Goal: Information Seeking & Learning: Find contact information

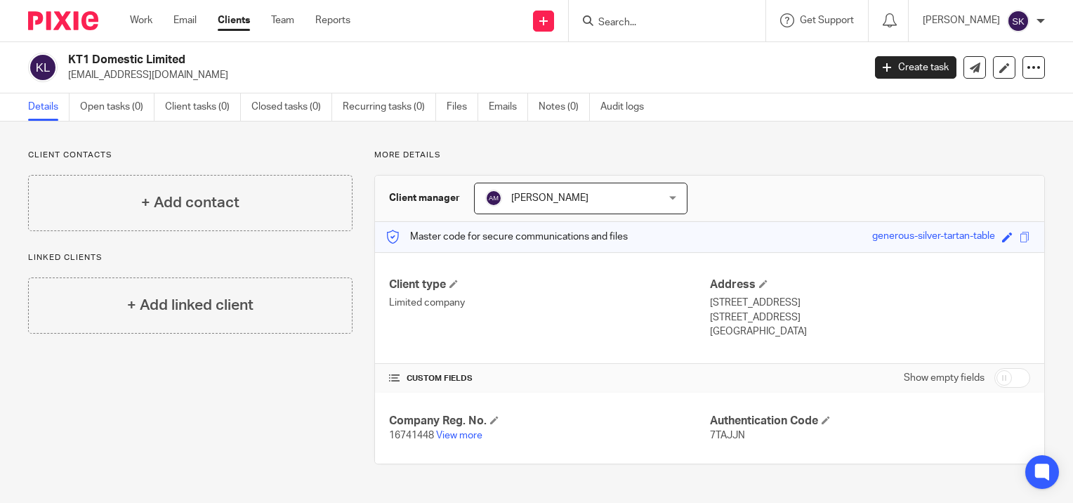
click at [644, 21] on input "Search" at bounding box center [660, 23] width 126 height 13
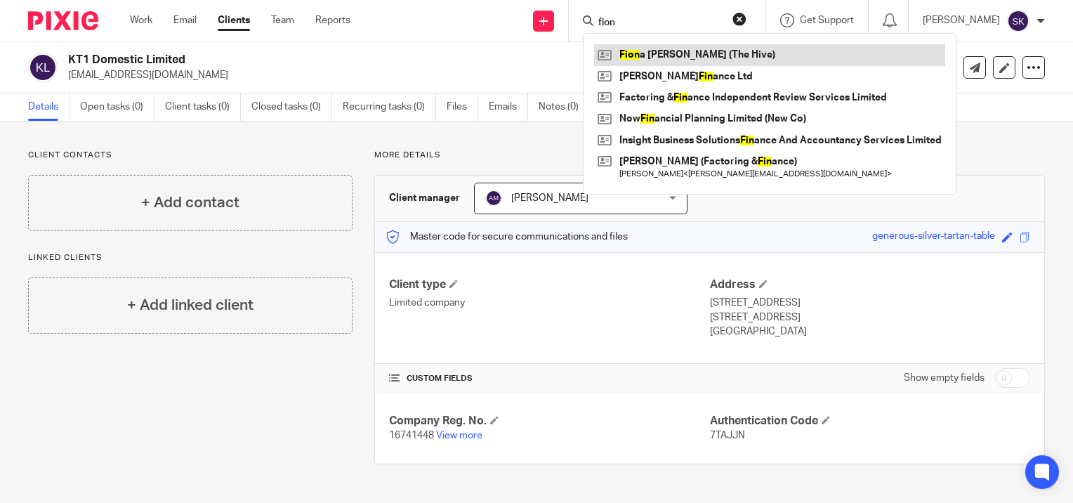
type input "fion"
click at [660, 56] on link at bounding box center [769, 54] width 351 height 21
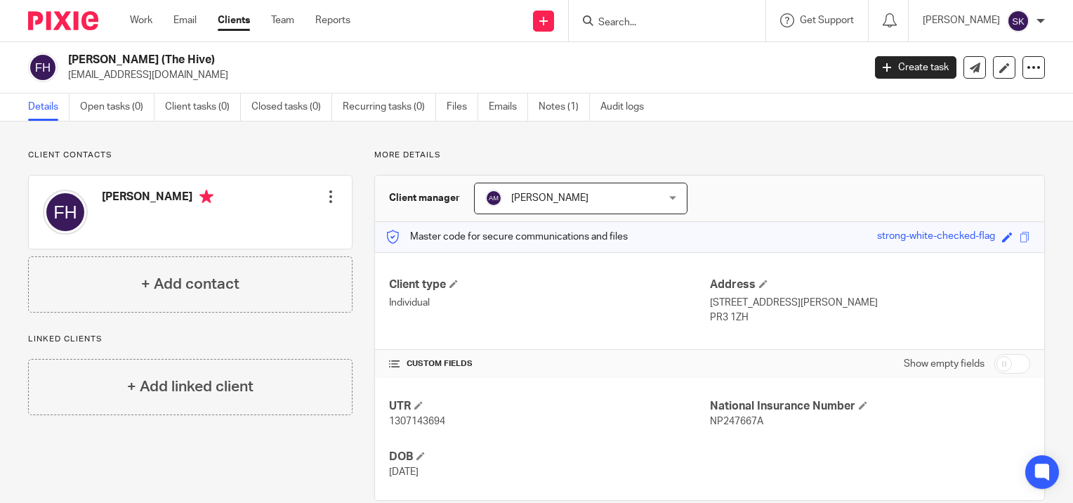
drag, startPoint x: 173, startPoint y: 72, endPoint x: 65, endPoint y: 79, distance: 107.7
click at [65, 79] on div "Fiona Holt (The Hive) sales@hive-gifts.co.uk" at bounding box center [441, 68] width 826 height 30
copy p "sales@hive-gifts.co.uk"
click at [669, 26] on input "Search" at bounding box center [660, 23] width 126 height 13
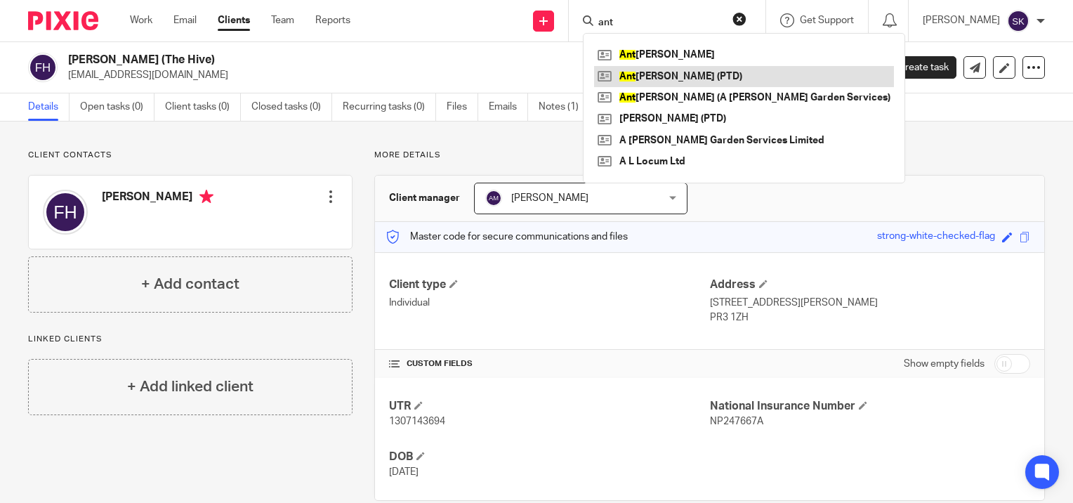
type input "ant"
click at [674, 81] on link at bounding box center [744, 76] width 300 height 21
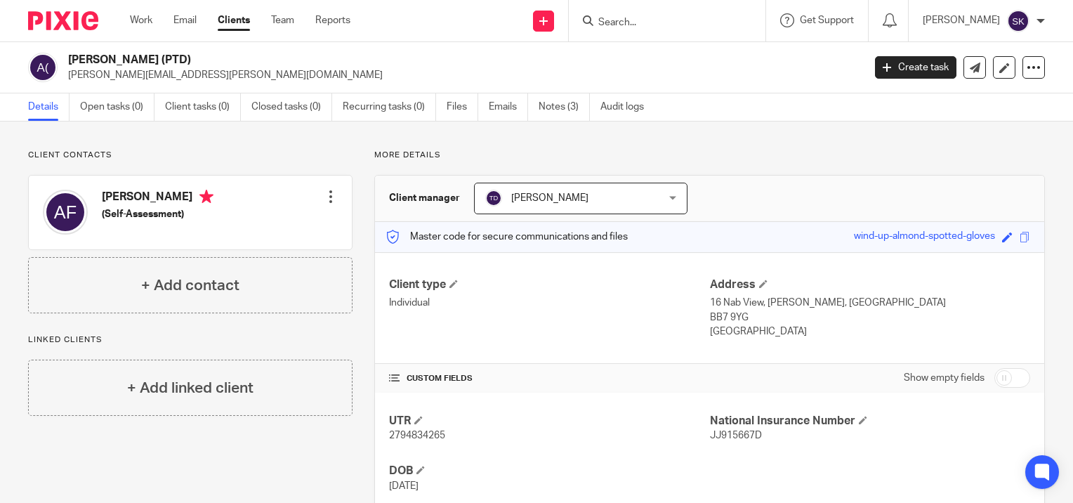
click at [211, 70] on p "[PERSON_NAME][EMAIL_ADDRESS][PERSON_NAME][DOMAIN_NAME]" at bounding box center [461, 75] width 786 height 14
copy main "[PERSON_NAME][EMAIL_ADDRESS][PERSON_NAME][DOMAIN_NAME] Create task Update from …"
click at [622, 22] on input "Search" at bounding box center [660, 23] width 126 height 13
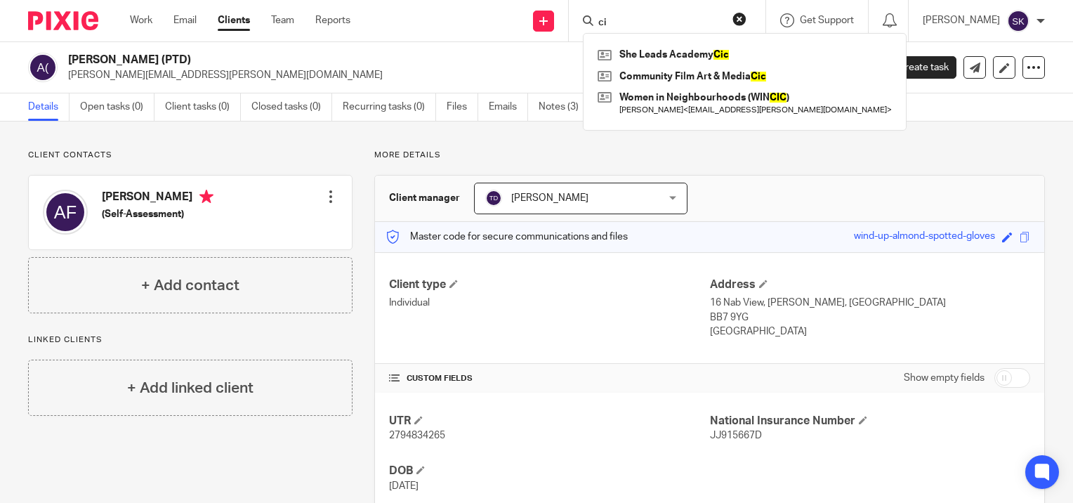
type input "c"
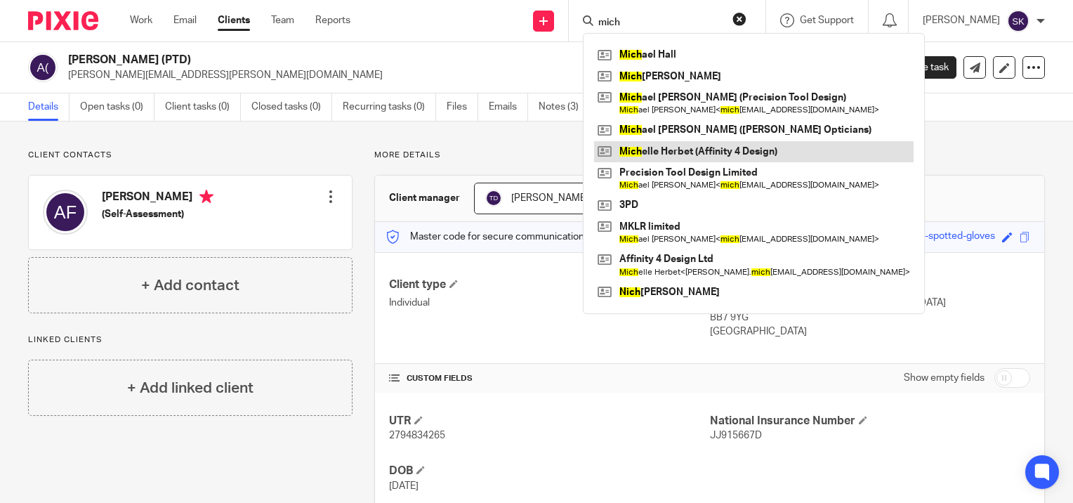
type input "mich"
click at [670, 155] on link at bounding box center [754, 151] width 320 height 21
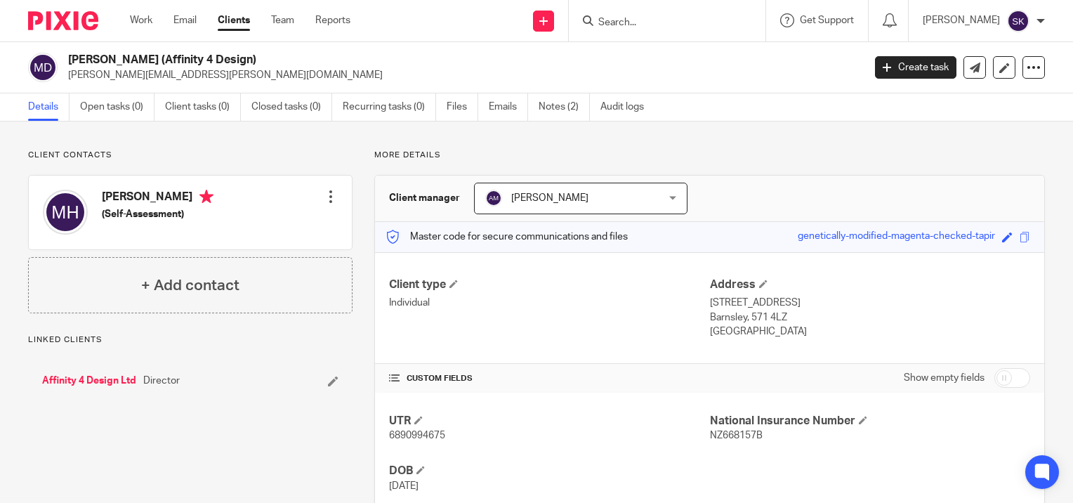
click at [184, 72] on p "herbert.michelle@sky.com" at bounding box center [461, 75] width 786 height 14
copy main "herbert.michelle@sky.com Create task Update from Companies House Export data Me…"
click at [631, 19] on input "Search" at bounding box center [660, 23] width 126 height 13
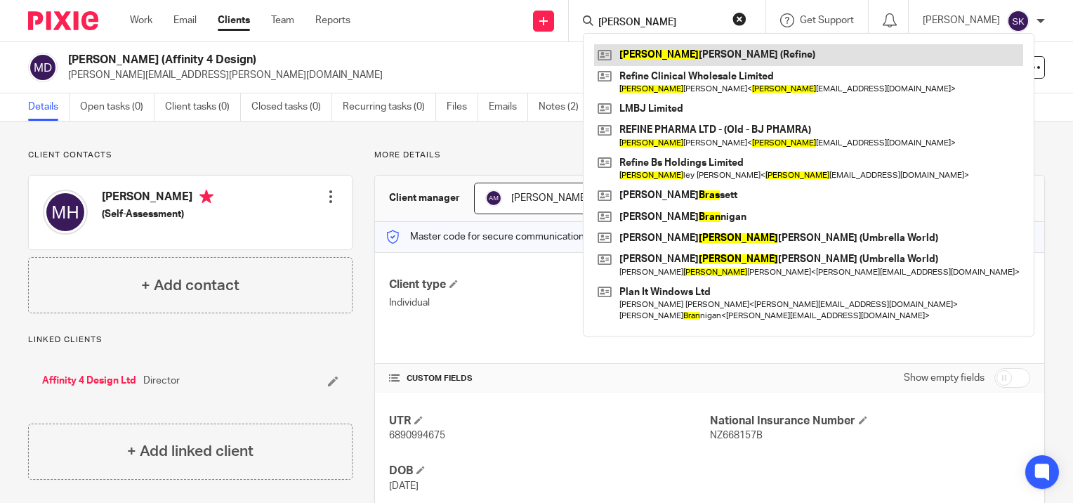
type input "brad"
click at [644, 52] on link at bounding box center [808, 54] width 429 height 21
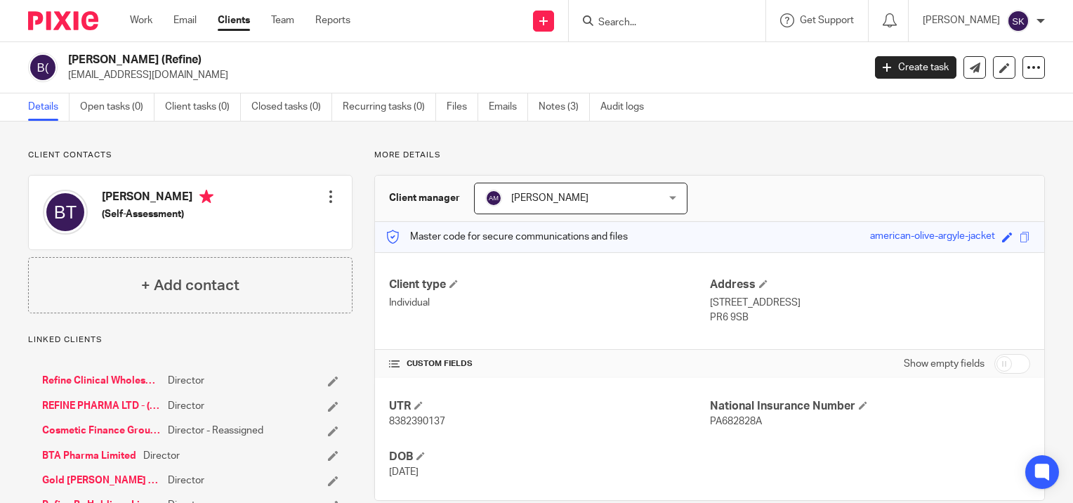
click at [172, 74] on p "bradtyson46@icloud.com" at bounding box center [461, 75] width 786 height 14
copy main "bradtyson46@icloud.com Create task Update from Companies House Export data Merg…"
click at [632, 27] on input "Search" at bounding box center [660, 23] width 126 height 13
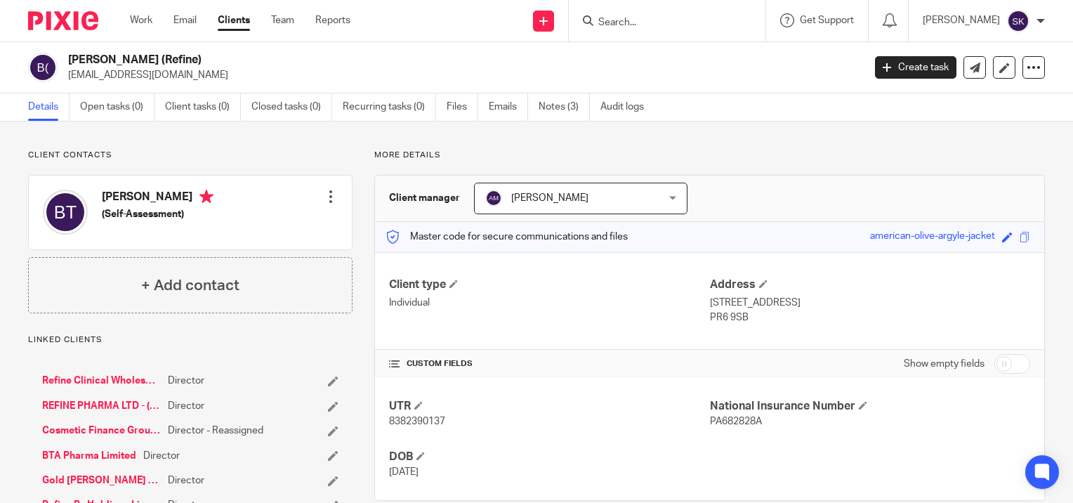
type input "r"
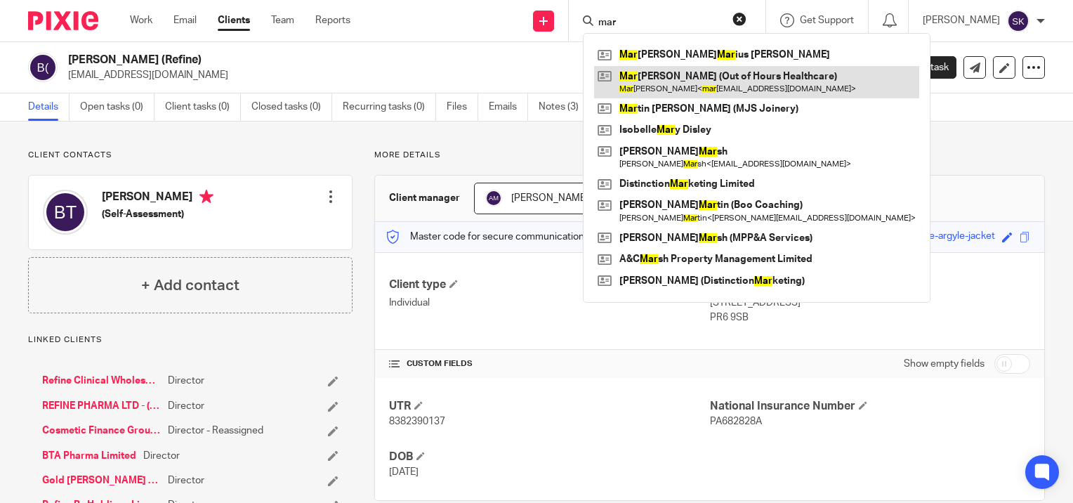
type input "mar"
click at [671, 94] on link at bounding box center [756, 82] width 325 height 32
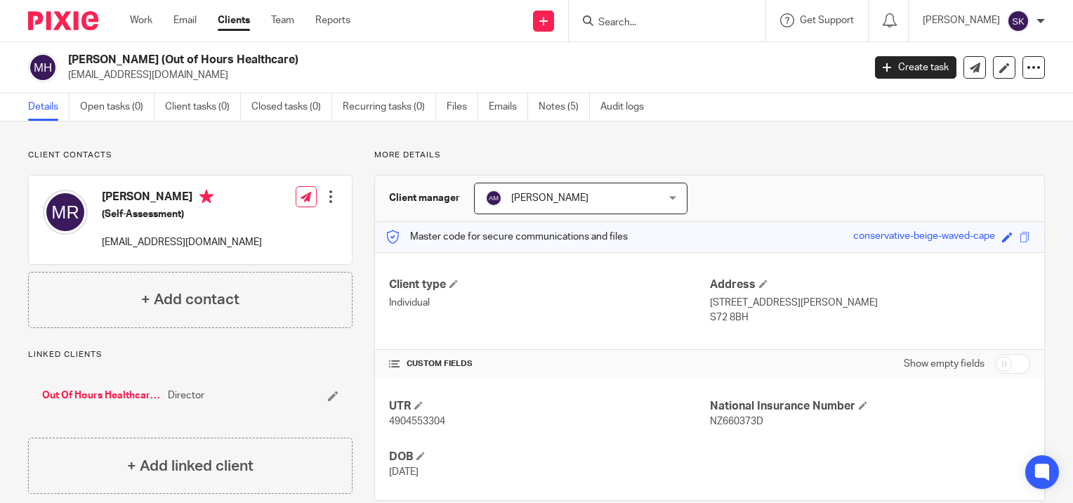
click at [648, 20] on input "Search" at bounding box center [660, 23] width 126 height 13
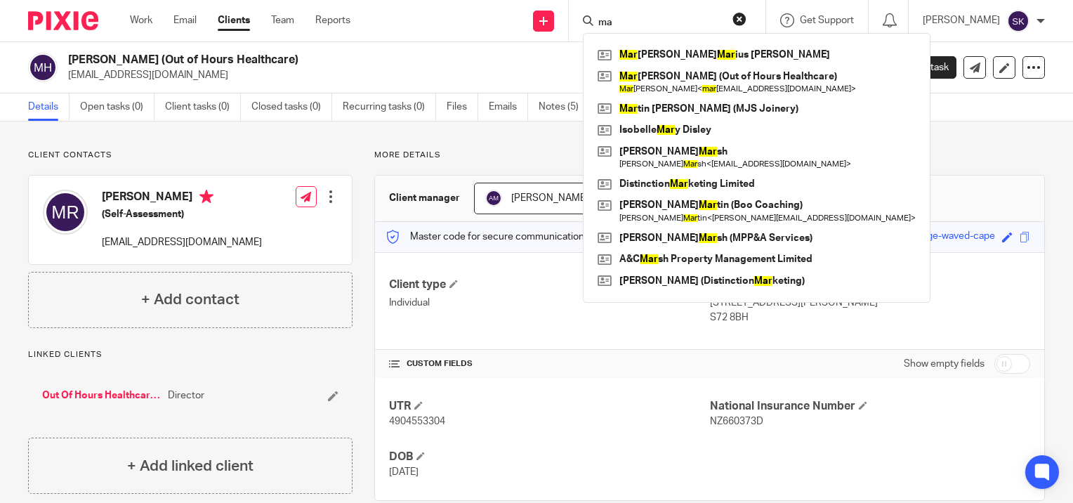
type input "m"
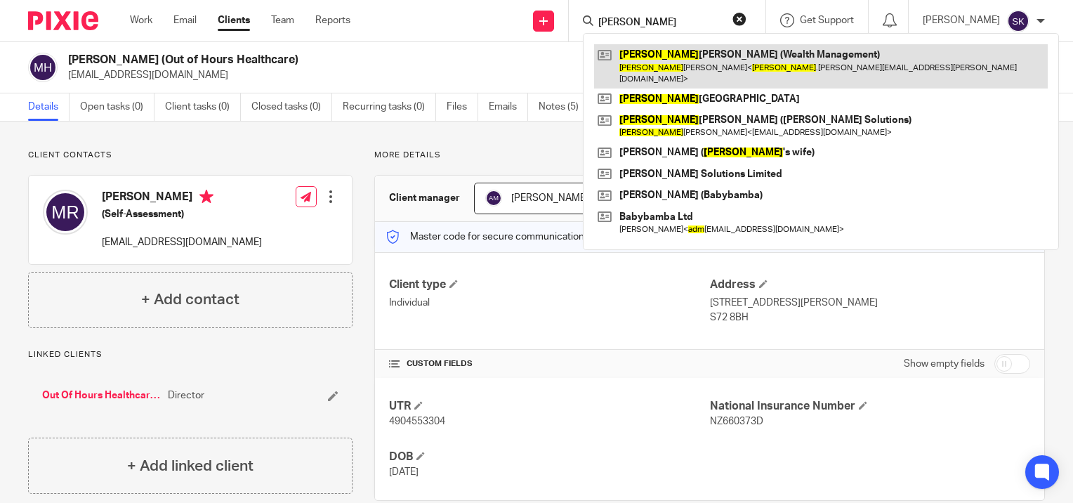
type input "[PERSON_NAME]"
click at [686, 53] on link at bounding box center [821, 66] width 454 height 44
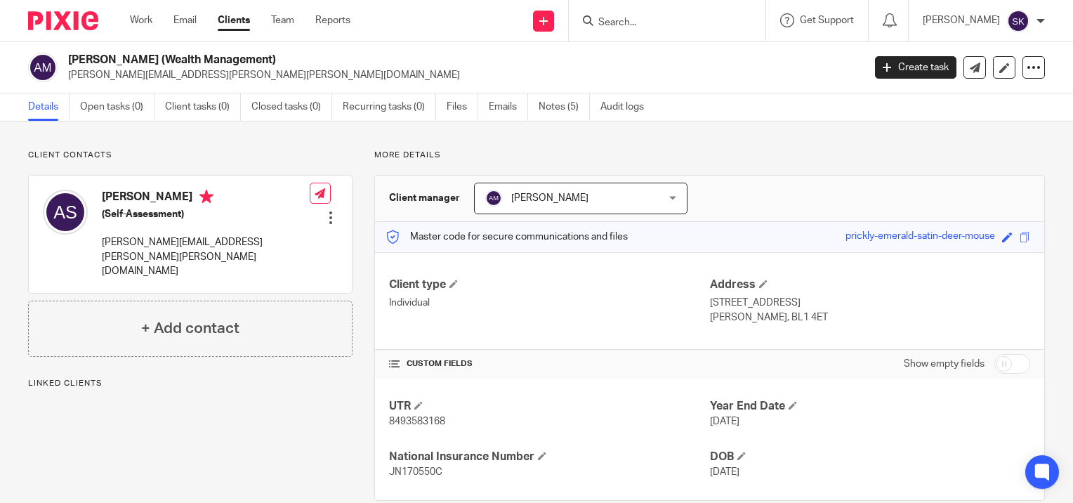
click at [160, 73] on p "adam.stott@sipp.co.uk" at bounding box center [461, 75] width 786 height 14
copy main "adam.stott@sipp.co.uk Create task Update from Companies House Export data Merge…"
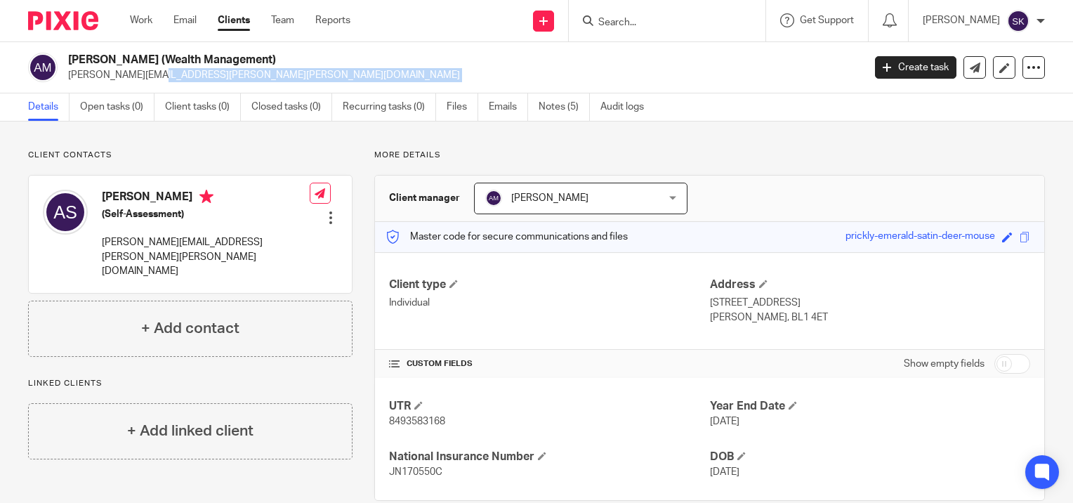
click at [695, 22] on input "Search" at bounding box center [660, 23] width 126 height 13
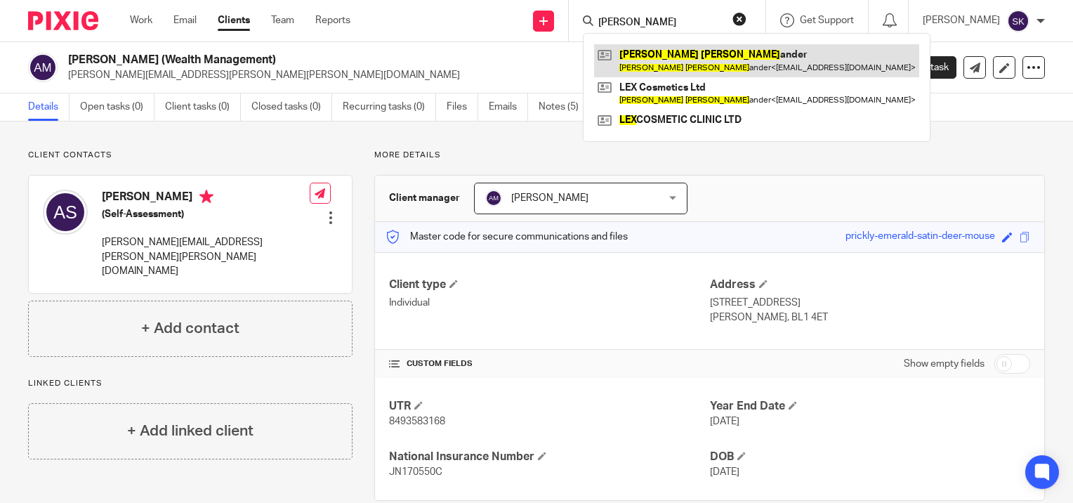
type input "alex"
click at [702, 54] on link at bounding box center [756, 60] width 325 height 32
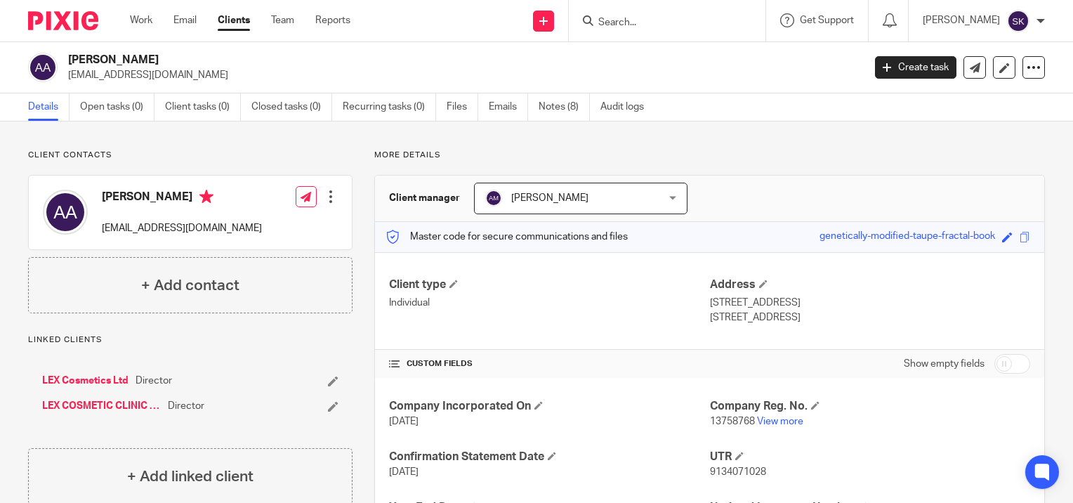
click at [643, 20] on input "Search" at bounding box center [660, 23] width 126 height 13
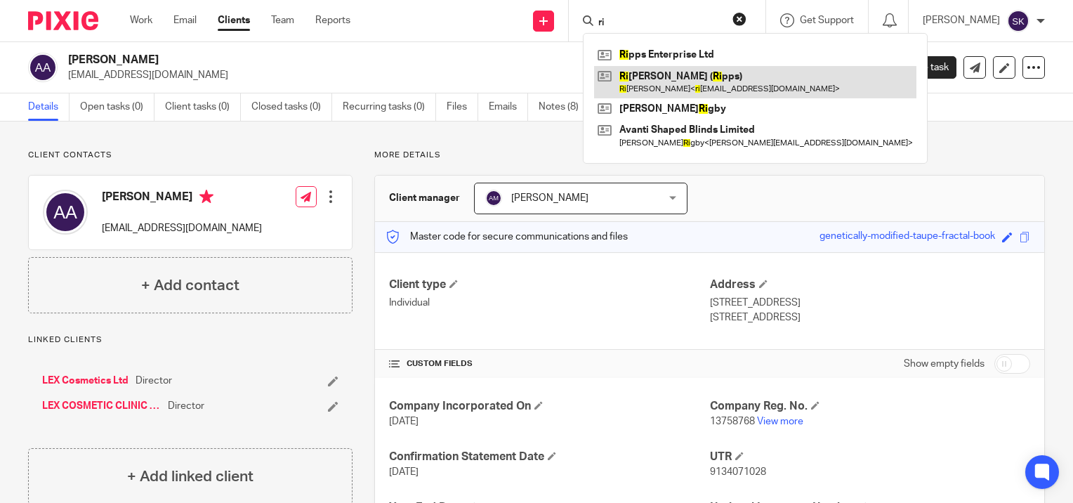
type input "ri"
click at [659, 86] on link at bounding box center [755, 82] width 322 height 32
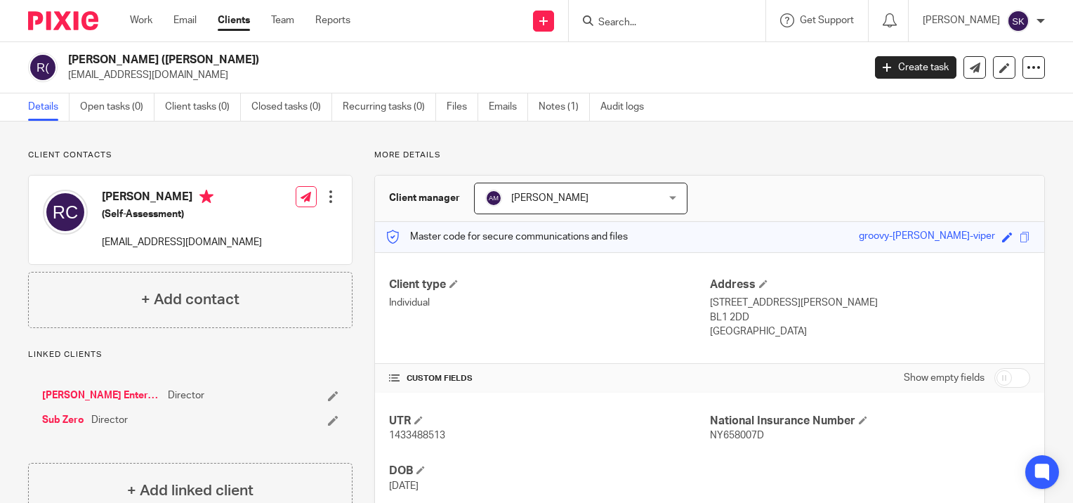
click at [624, 20] on input "Search" at bounding box center [660, 23] width 126 height 13
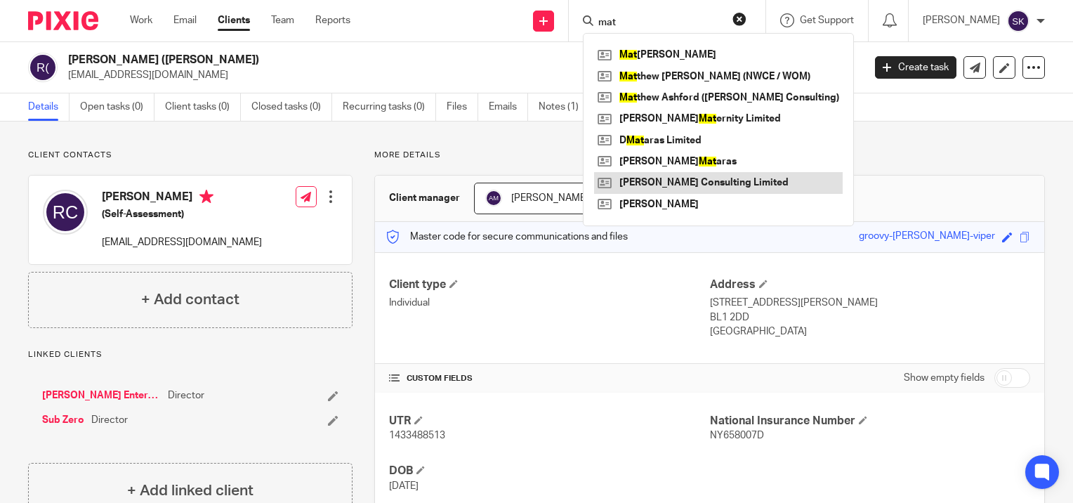
type input "mat"
click at [668, 174] on link at bounding box center [718, 182] width 249 height 21
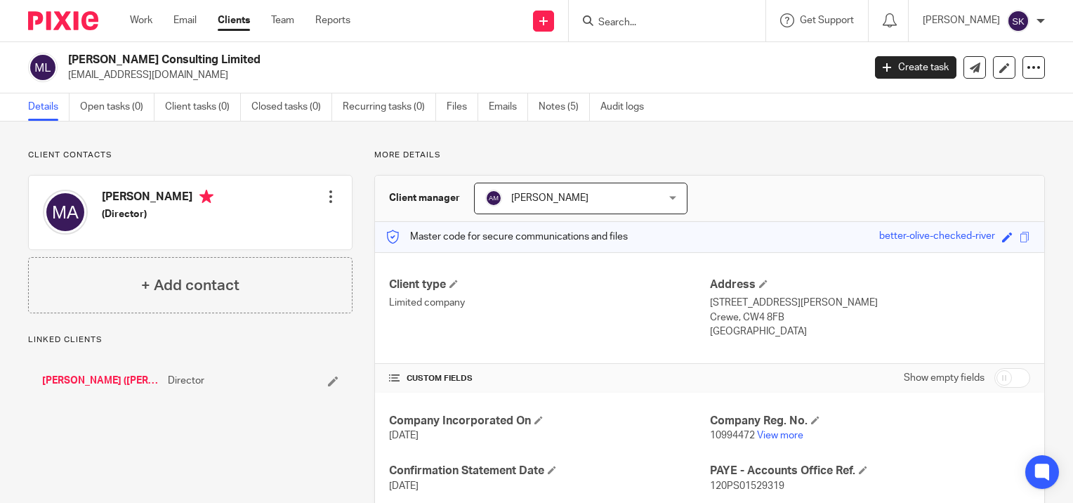
click at [187, 79] on p "[EMAIL_ADDRESS][DOMAIN_NAME]" at bounding box center [461, 75] width 786 height 14
copy main "[EMAIL_ADDRESS][DOMAIN_NAME] Create task Update from Companies House Export dat…"
click at [646, 19] on input "Search" at bounding box center [660, 23] width 126 height 13
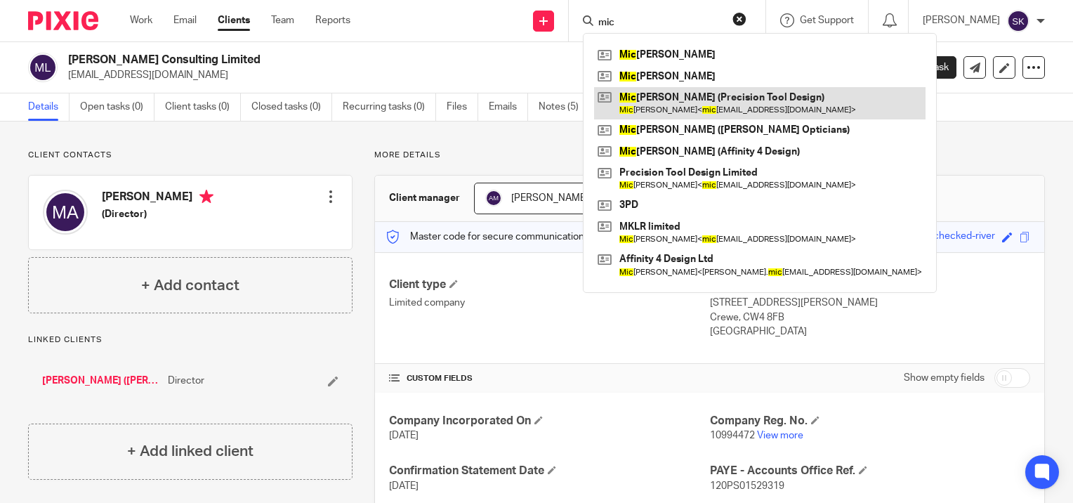
type input "mic"
click at [677, 104] on link at bounding box center [760, 103] width 332 height 32
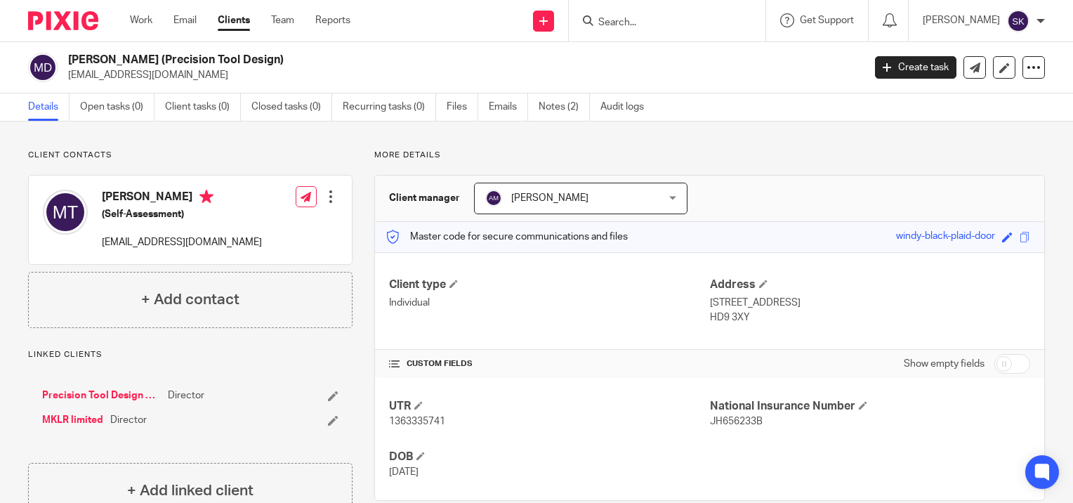
click at [219, 72] on p "[EMAIL_ADDRESS][DOMAIN_NAME]" at bounding box center [461, 75] width 786 height 14
copy main "[EMAIL_ADDRESS][DOMAIN_NAME] Create task Update from Companies House Export dat…"
click at [610, 22] on input "Search" at bounding box center [660, 23] width 126 height 13
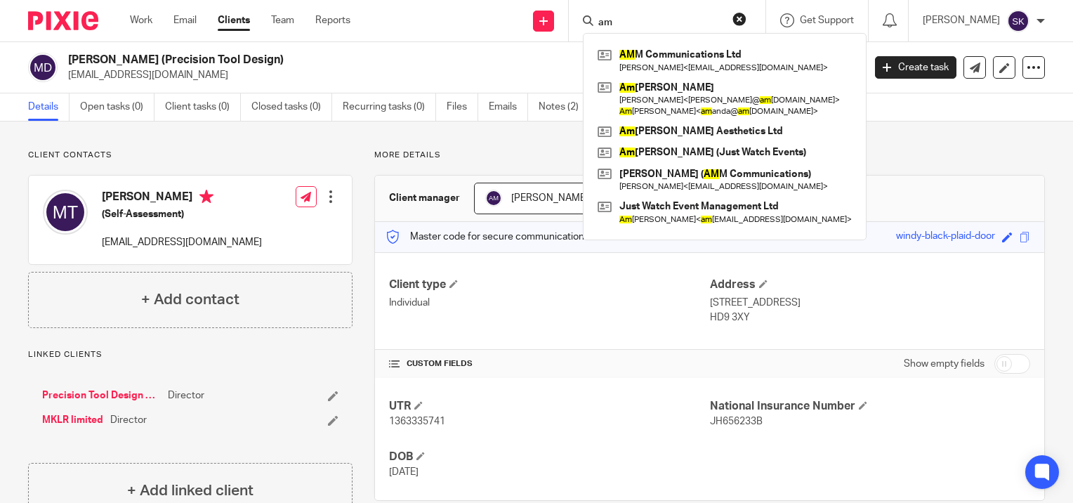
type input "a"
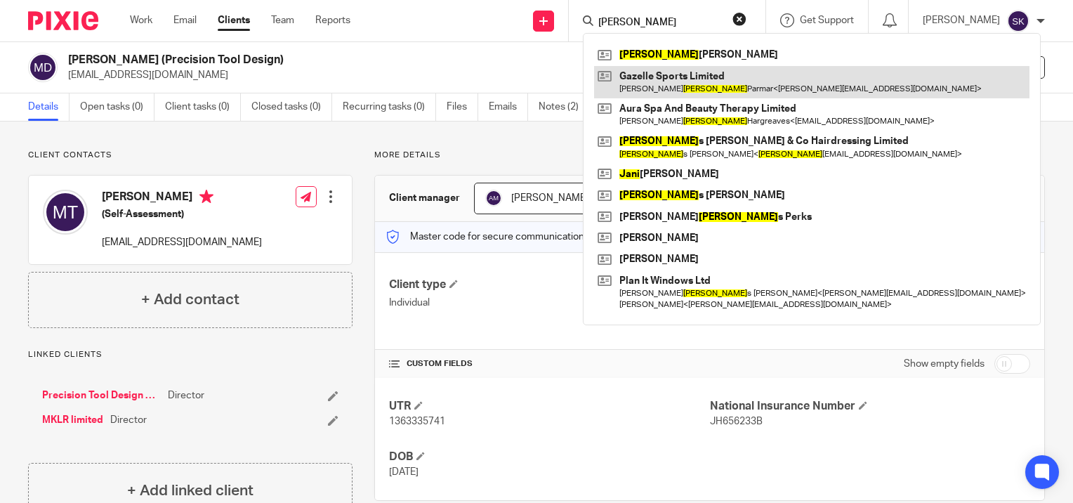
type input "[PERSON_NAME]"
click at [686, 66] on link at bounding box center [811, 82] width 435 height 32
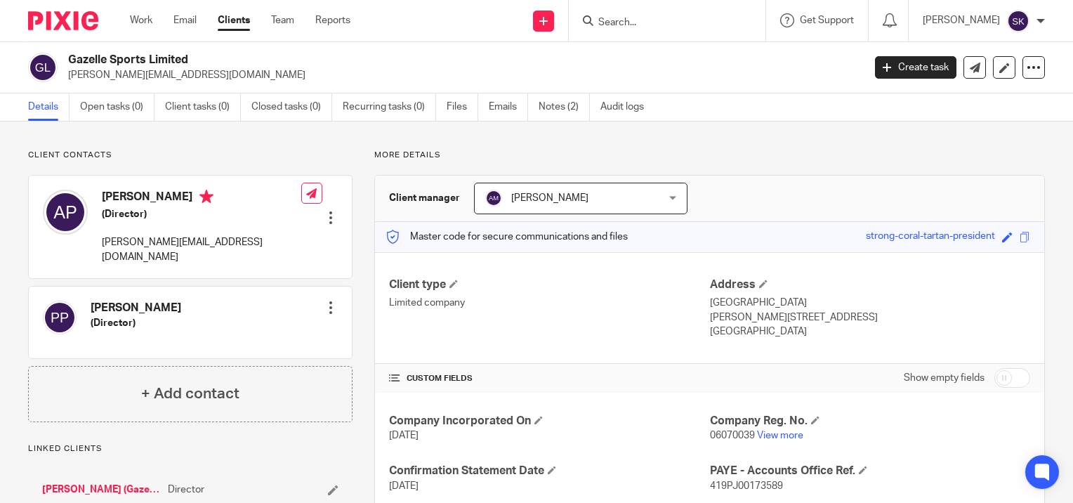
click at [717, 22] on input "Search" at bounding box center [660, 23] width 126 height 13
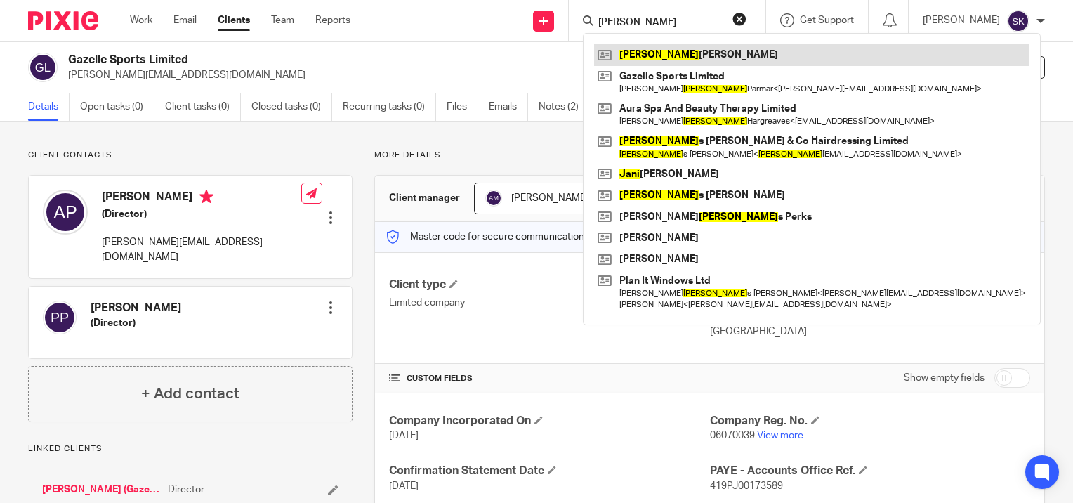
type input "jane"
click at [717, 57] on link at bounding box center [811, 54] width 435 height 21
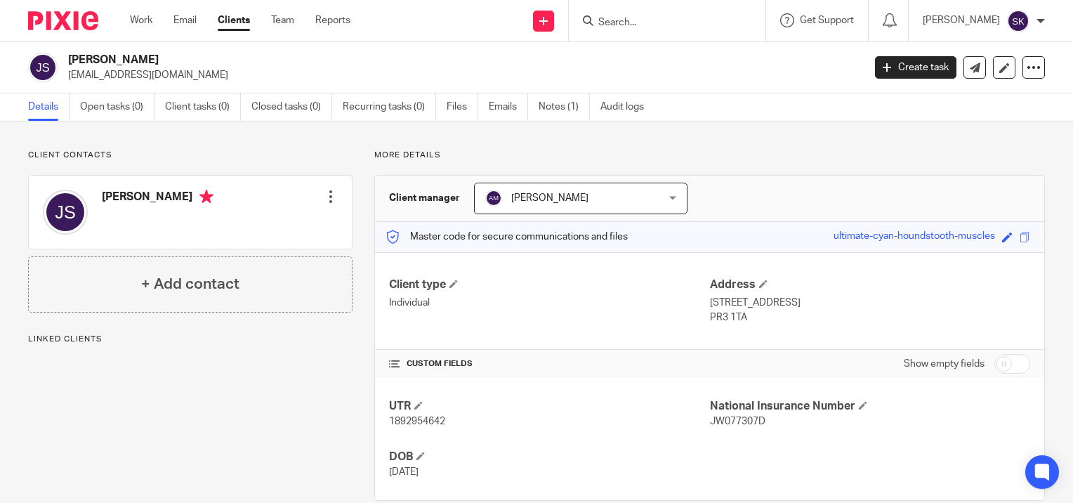
click at [185, 79] on p "nailsandbeautybyjane@gmail.com" at bounding box center [461, 75] width 786 height 14
copy main "nailsandbeautybyjane@gmail.com Create task Update from Companies House Export d…"
click at [627, 20] on input "Search" at bounding box center [660, 23] width 126 height 13
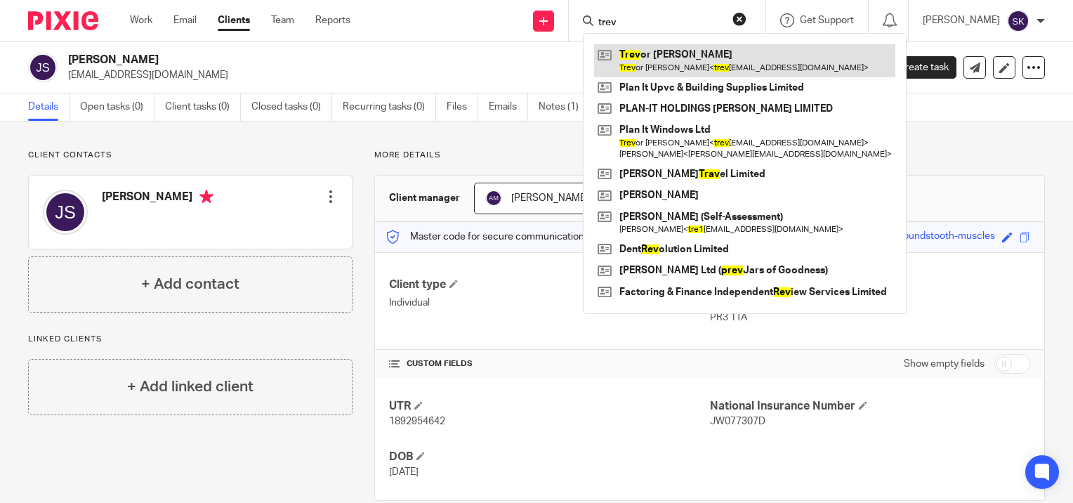
type input "trev"
click at [643, 59] on link at bounding box center [744, 60] width 301 height 32
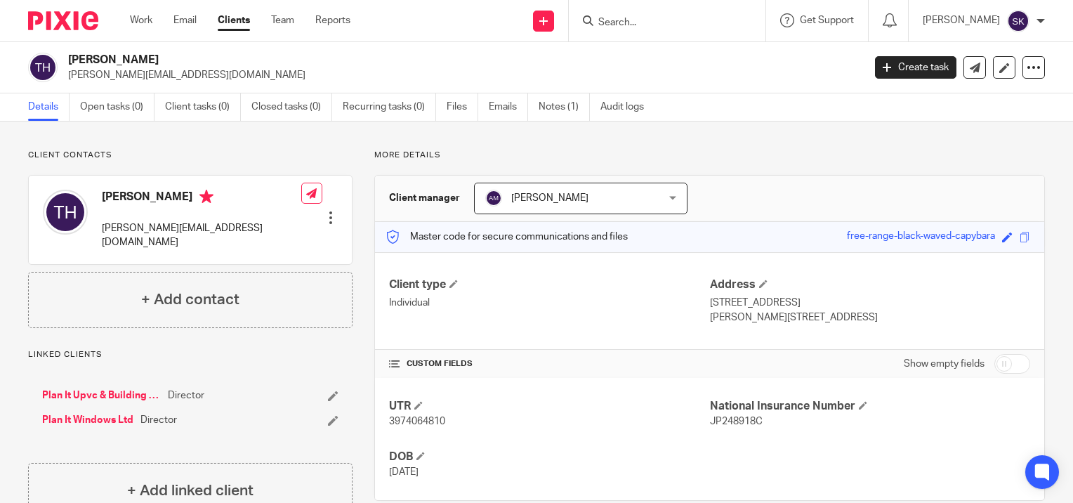
click at [643, 25] on input "Search" at bounding box center [660, 23] width 126 height 13
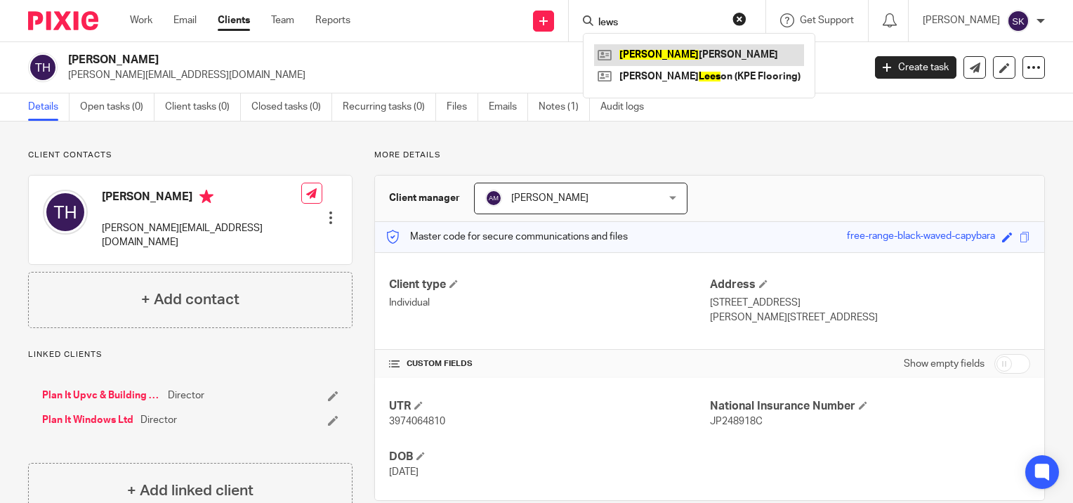
type input "lews"
click at [650, 53] on link at bounding box center [699, 54] width 210 height 21
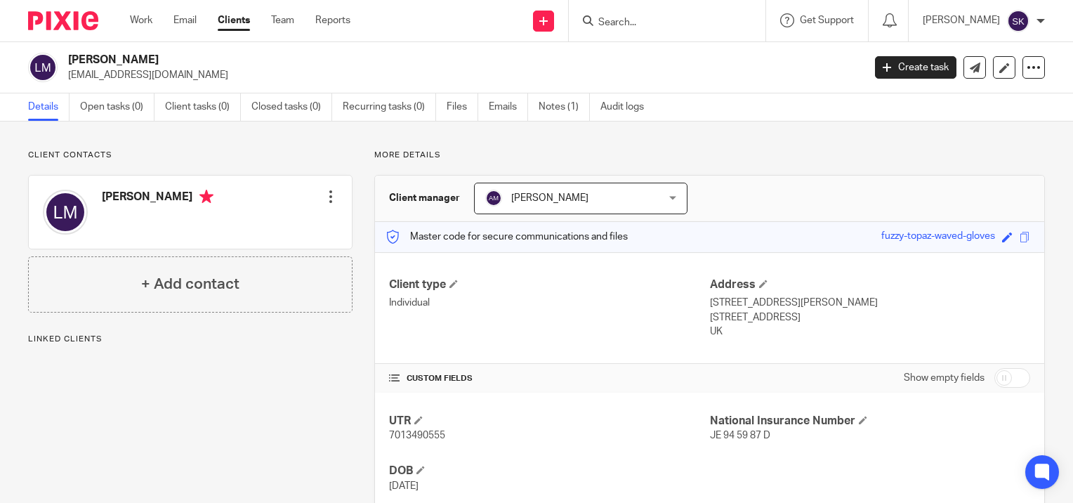
click at [140, 79] on p "[EMAIL_ADDRESS][DOMAIN_NAME]" at bounding box center [461, 75] width 786 height 14
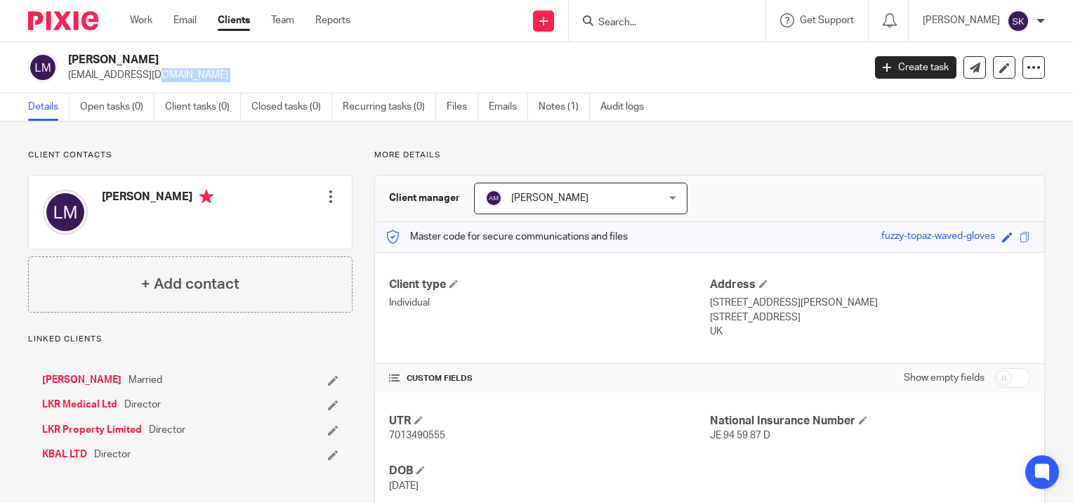
click at [140, 79] on p "[EMAIL_ADDRESS][DOMAIN_NAME]" at bounding box center [461, 75] width 786 height 14
copy main "[EMAIL_ADDRESS][DOMAIN_NAME] Create task Update from Companies House Export dat…"
click at [627, 17] on input "Search" at bounding box center [660, 23] width 126 height 13
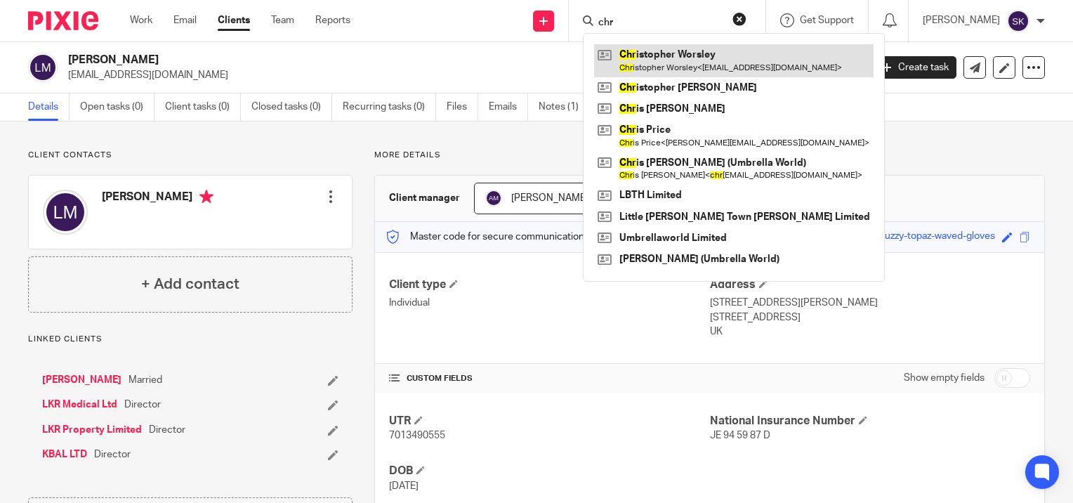
type input "chr"
click at [646, 48] on link at bounding box center [734, 60] width 280 height 32
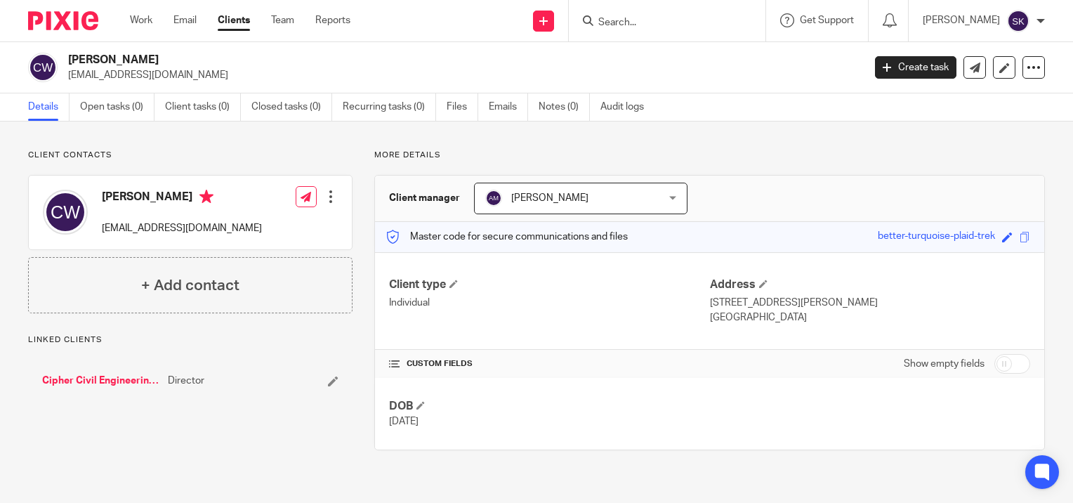
click at [125, 76] on p "caworsley@hotmail.co.uk" at bounding box center [461, 75] width 786 height 14
copy main "caworsley@hotmail.co.uk Create task Update from Companies House Export data Mer…"
click at [638, 25] on input "Search" at bounding box center [660, 23] width 126 height 13
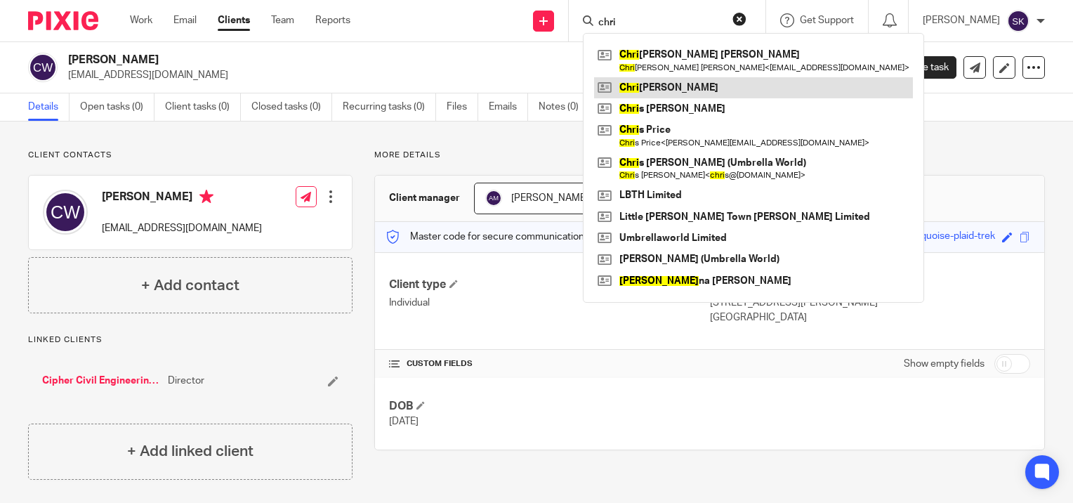
type input "chri"
click at [689, 85] on link at bounding box center [753, 87] width 319 height 21
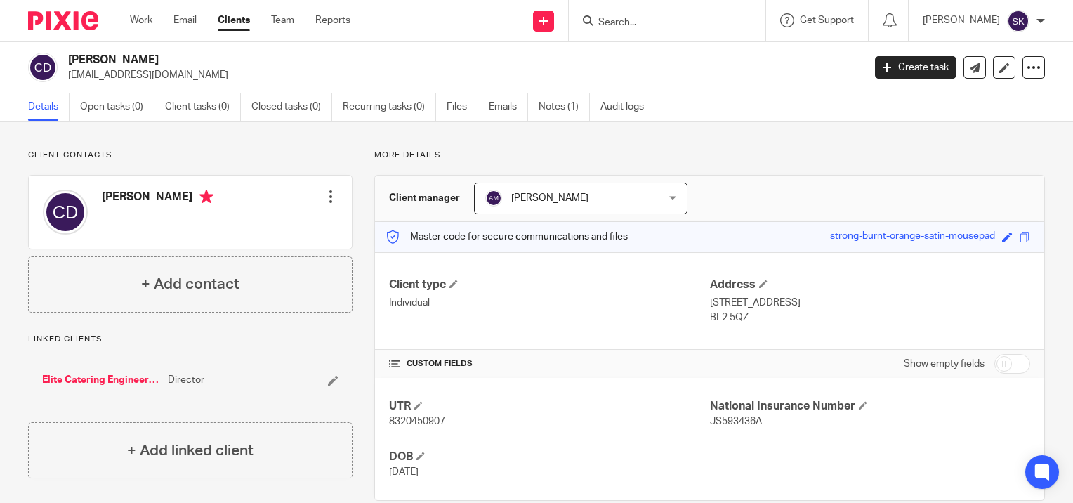
click at [612, 18] on input "Search" at bounding box center [660, 23] width 126 height 13
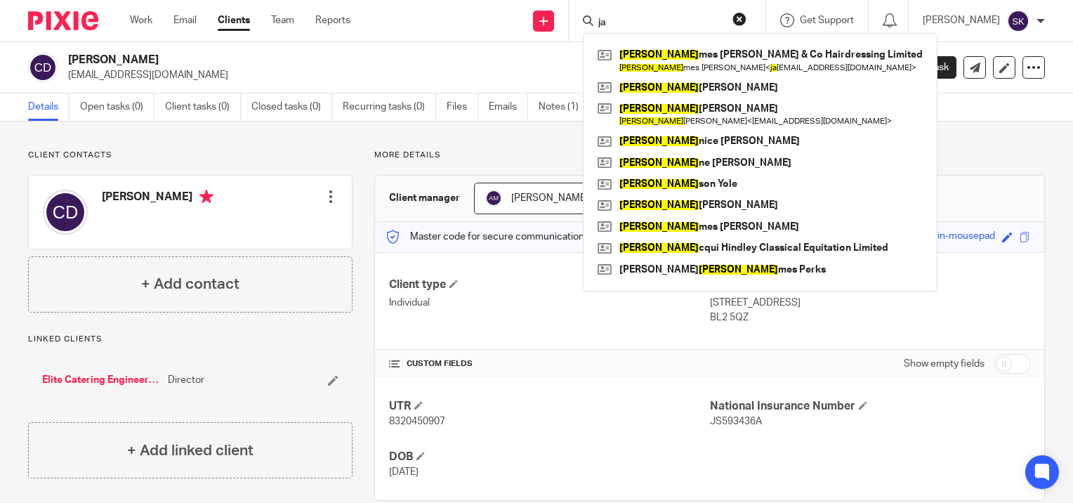
type input "j"
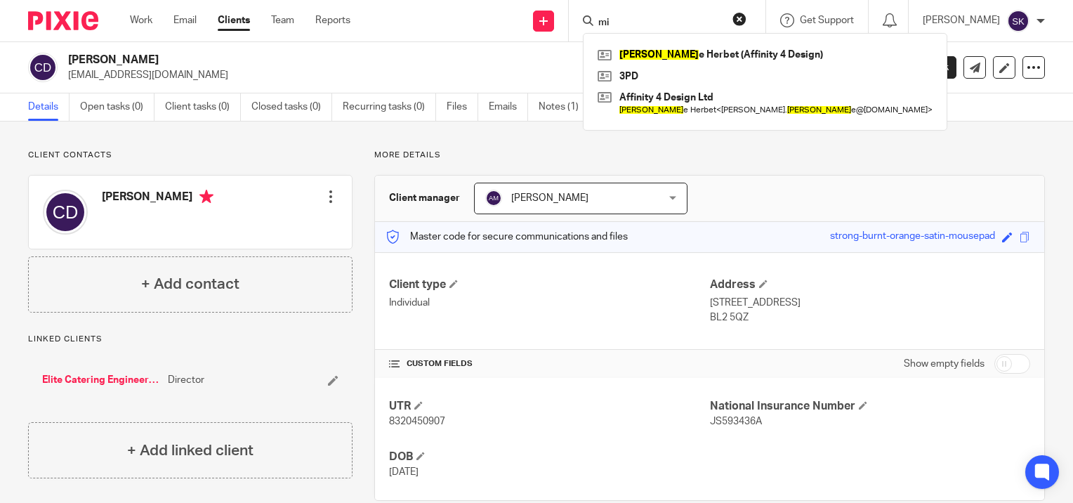
type input "m"
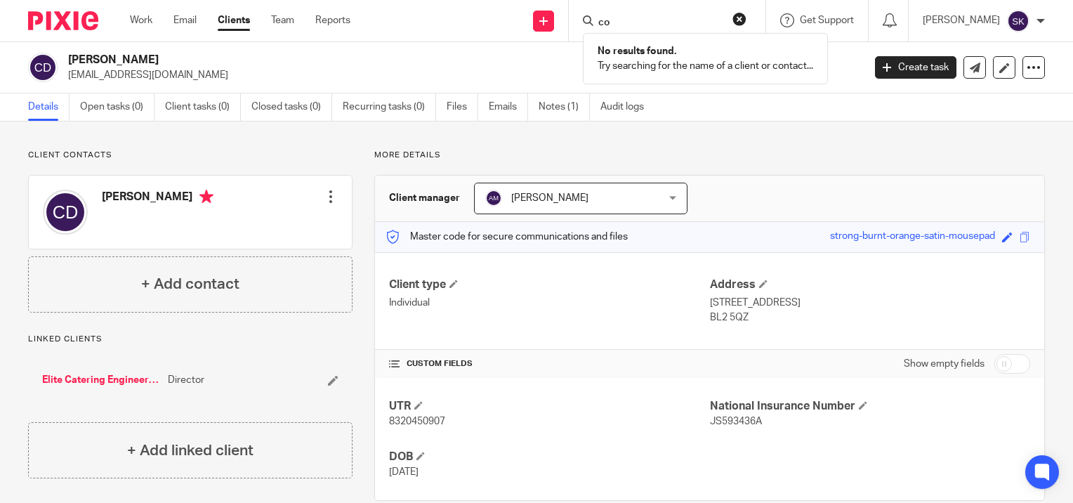
type input "c"
click at [691, 20] on input "Search" at bounding box center [660, 23] width 126 height 13
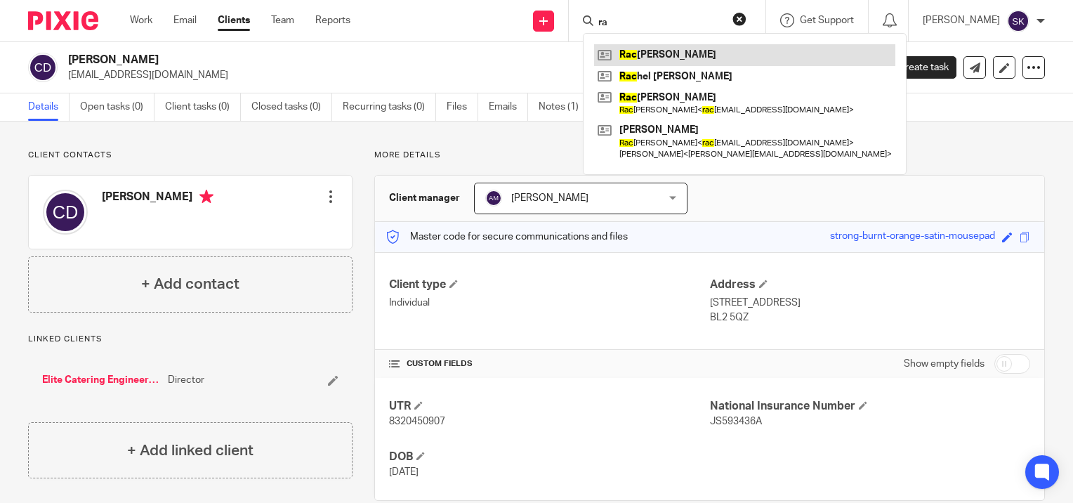
type input "r"
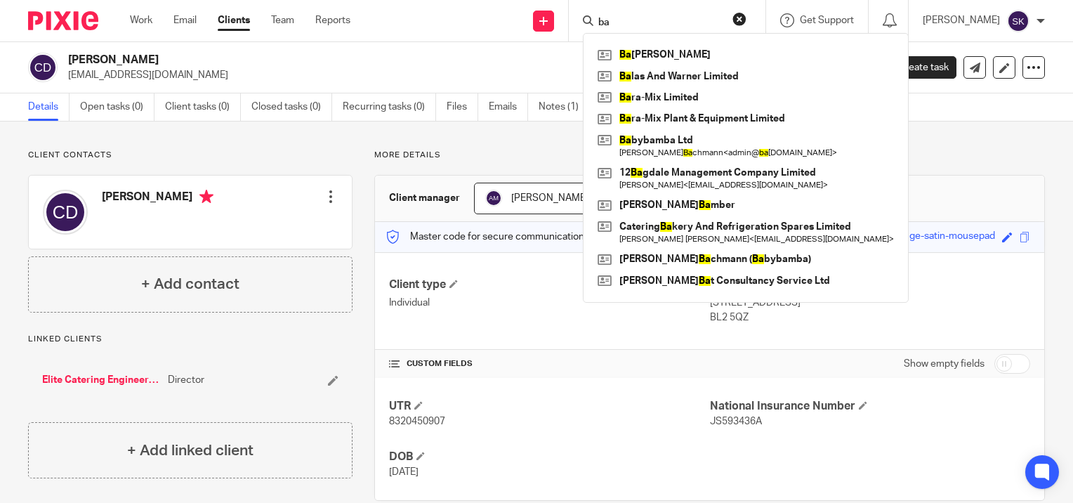
type input "b"
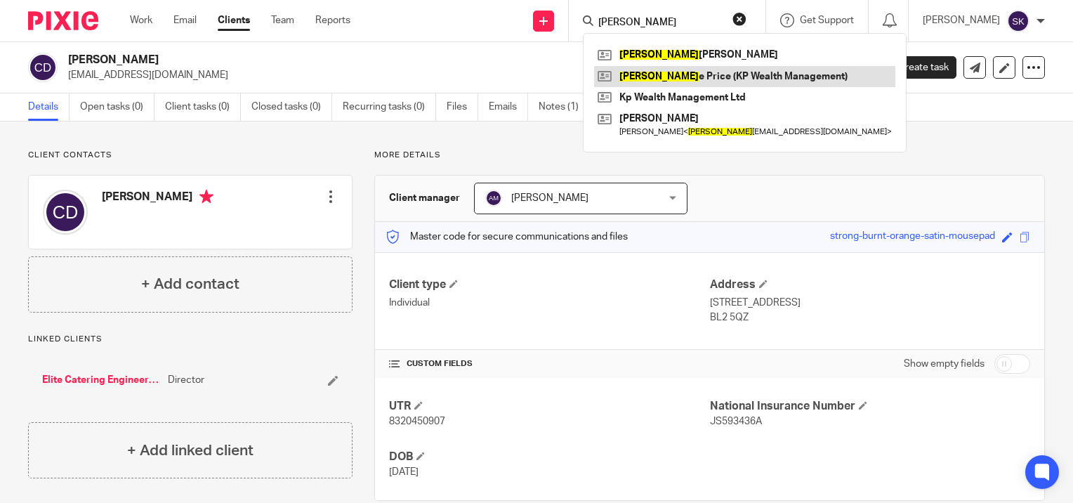
type input "[PERSON_NAME]"
click at [653, 78] on link at bounding box center [744, 76] width 301 height 21
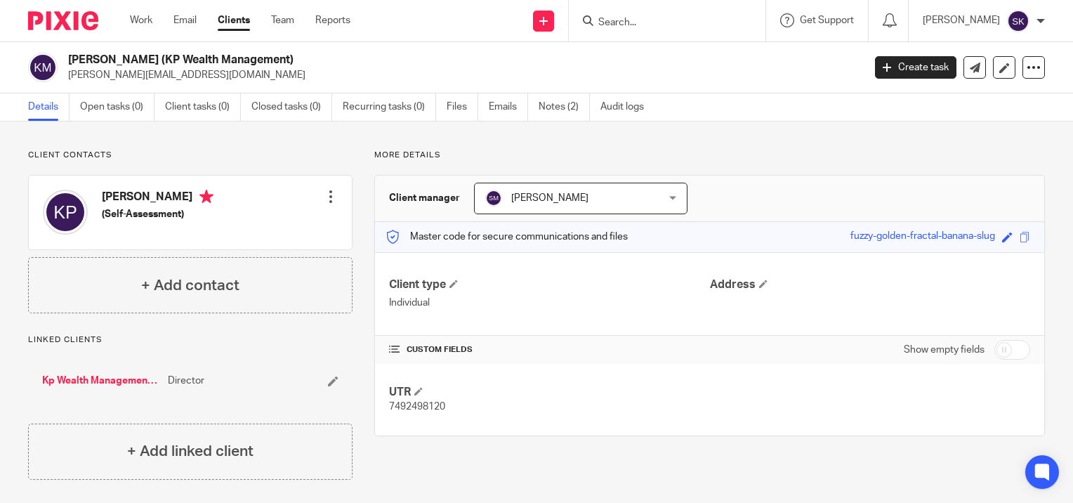
click at [686, 25] on input "Search" at bounding box center [660, 23] width 126 height 13
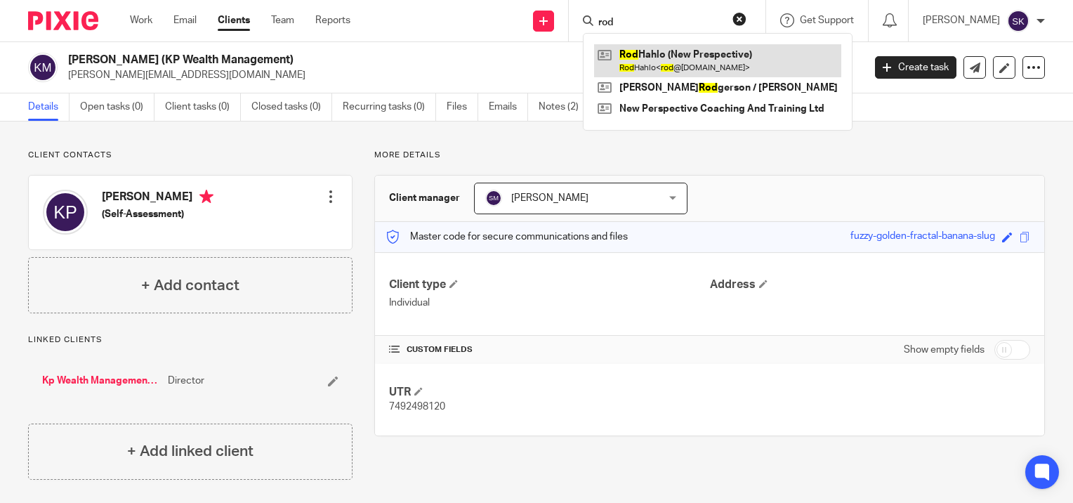
type input "rod"
click at [684, 65] on link at bounding box center [717, 60] width 247 height 32
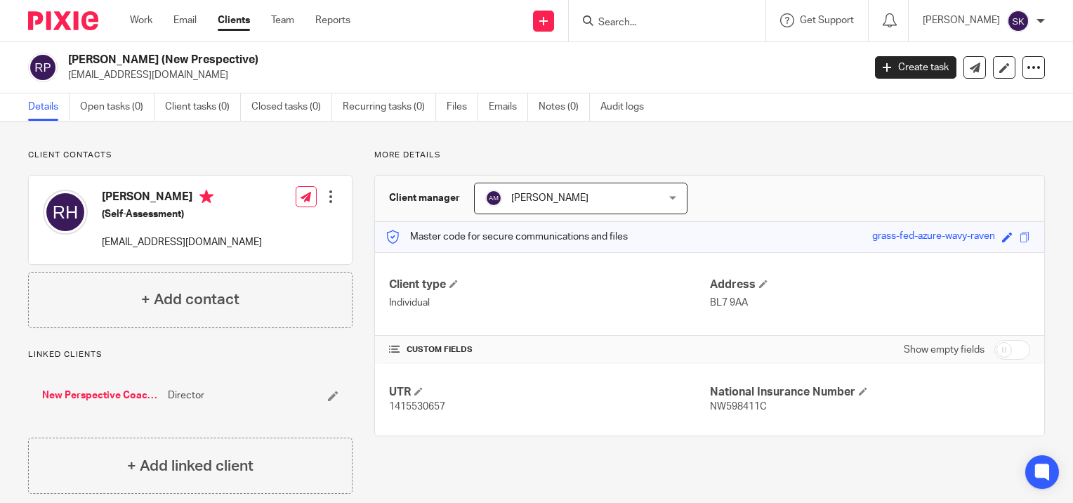
click at [671, 27] on input "Search" at bounding box center [660, 23] width 126 height 13
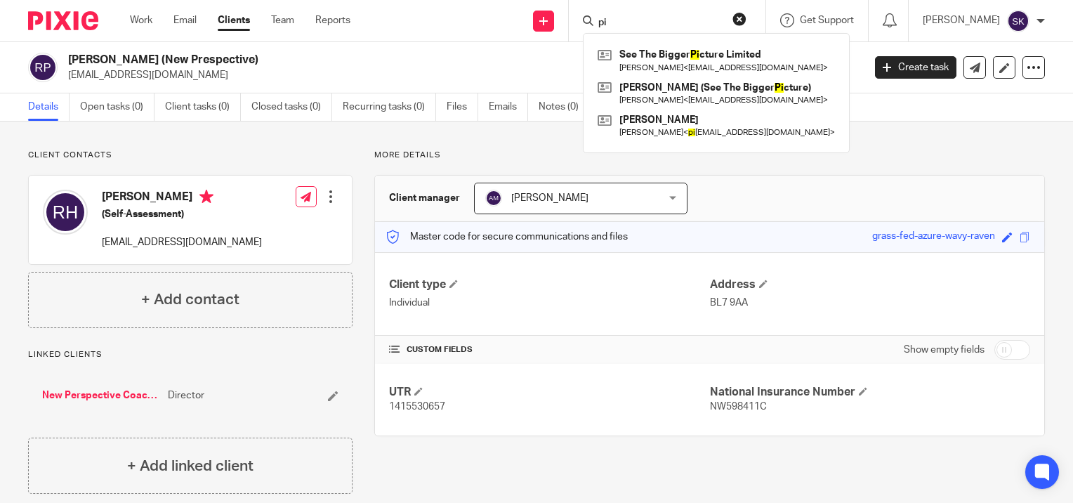
type input "p"
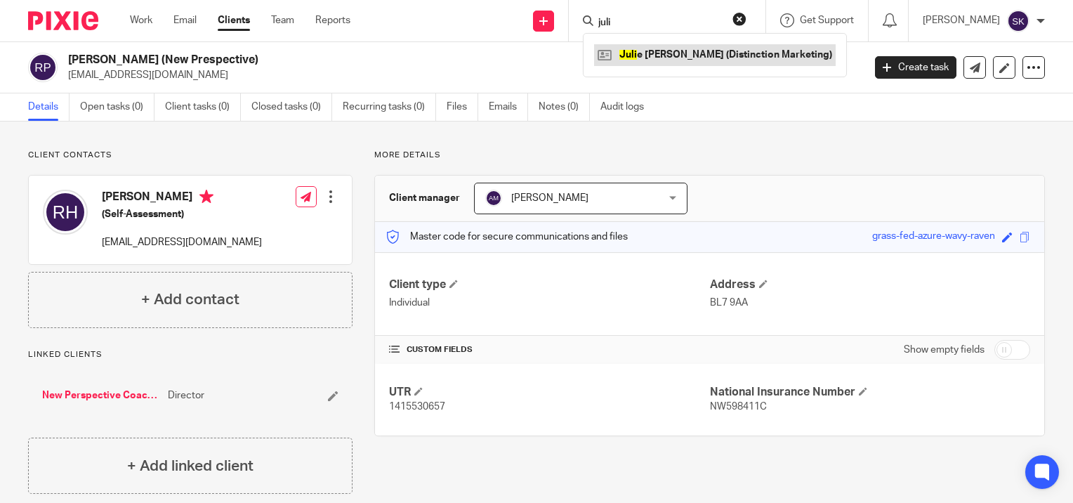
type input "juli"
click at [688, 48] on link at bounding box center [715, 54] width 242 height 21
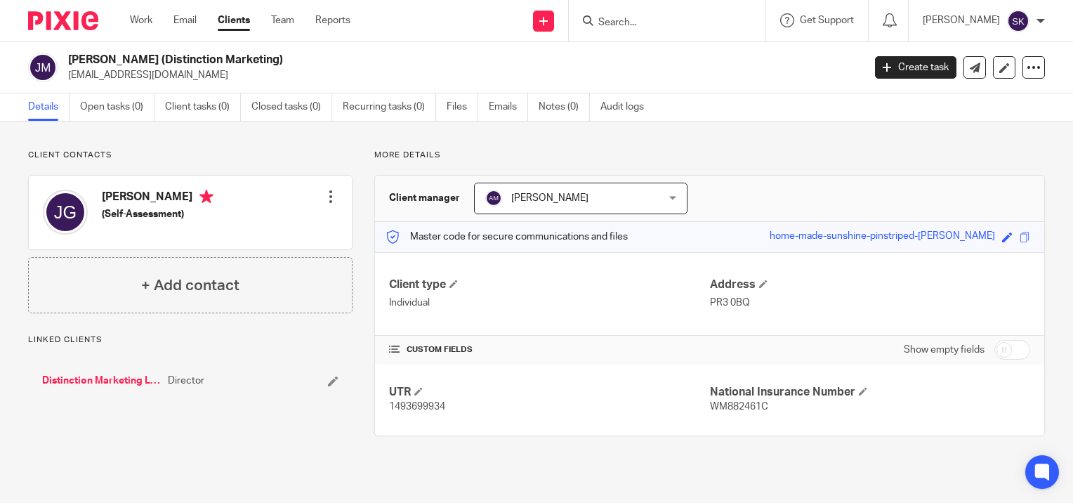
click at [164, 81] on p "[EMAIL_ADDRESS][DOMAIN_NAME]" at bounding box center [461, 75] width 786 height 14
drag, startPoint x: 0, startPoint y: 0, endPoint x: 164, endPoint y: 81, distance: 183.1
click at [164, 81] on p "[EMAIL_ADDRESS][DOMAIN_NAME]" at bounding box center [461, 75] width 786 height 14
copy main "[EMAIL_ADDRESS][DOMAIN_NAME] Create task Update from Companies House Export dat…"
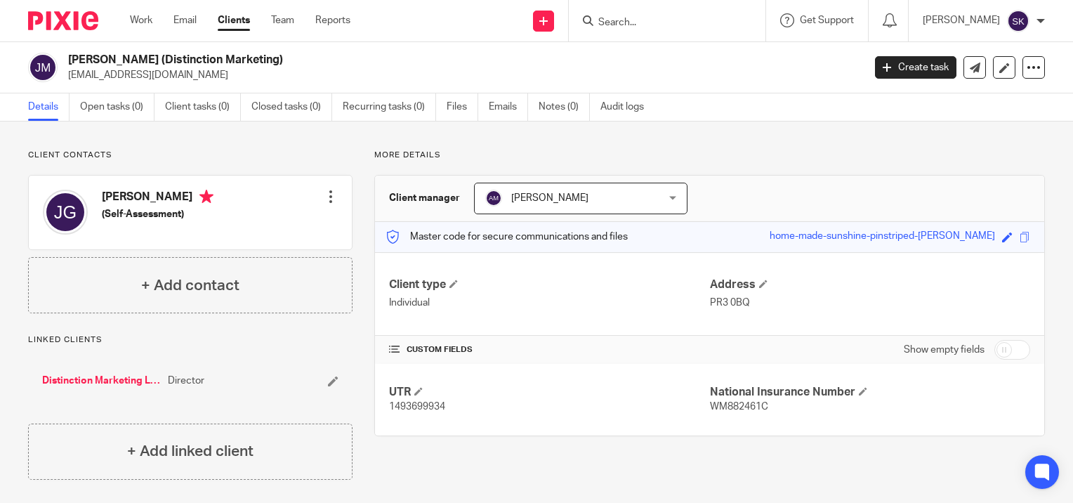
click at [617, 17] on input "Search" at bounding box center [660, 23] width 126 height 13
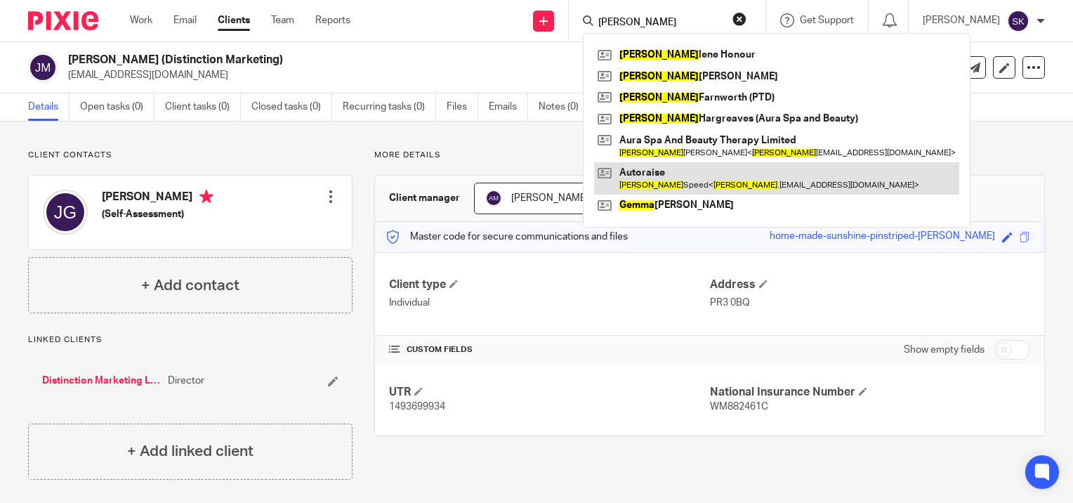
type input "[PERSON_NAME]"
click at [662, 185] on link at bounding box center [776, 178] width 365 height 32
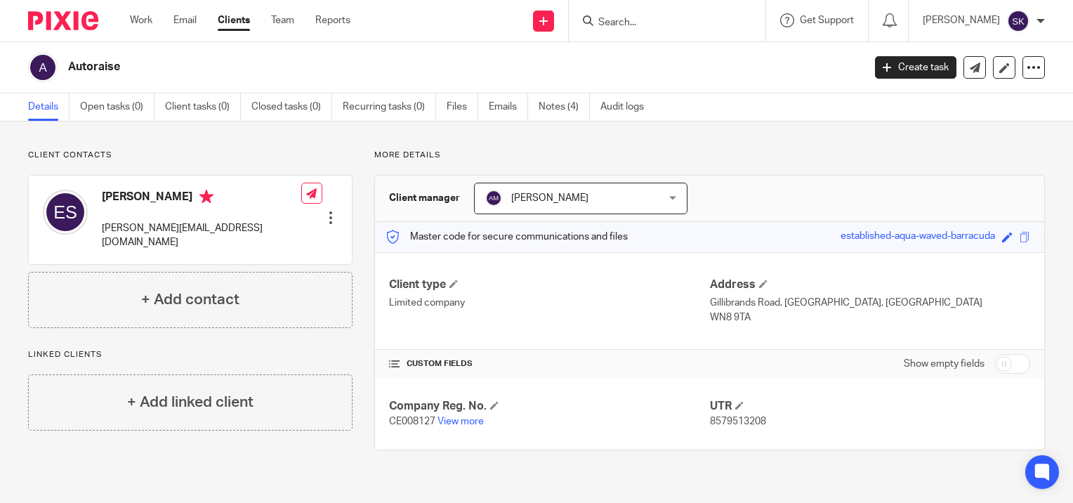
click at [190, 228] on p "[PERSON_NAME][EMAIL_ADDRESS][DOMAIN_NAME]" at bounding box center [201, 235] width 199 height 29
copy div "[PERSON_NAME][EMAIL_ADDRESS][DOMAIN_NAME]"
click at [612, 24] on input "Search" at bounding box center [660, 23] width 126 height 13
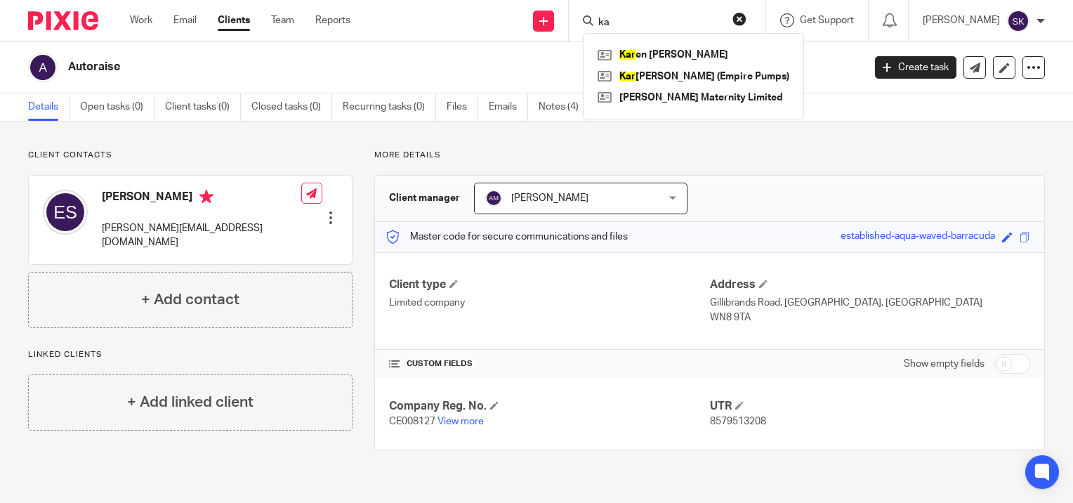
type input "k"
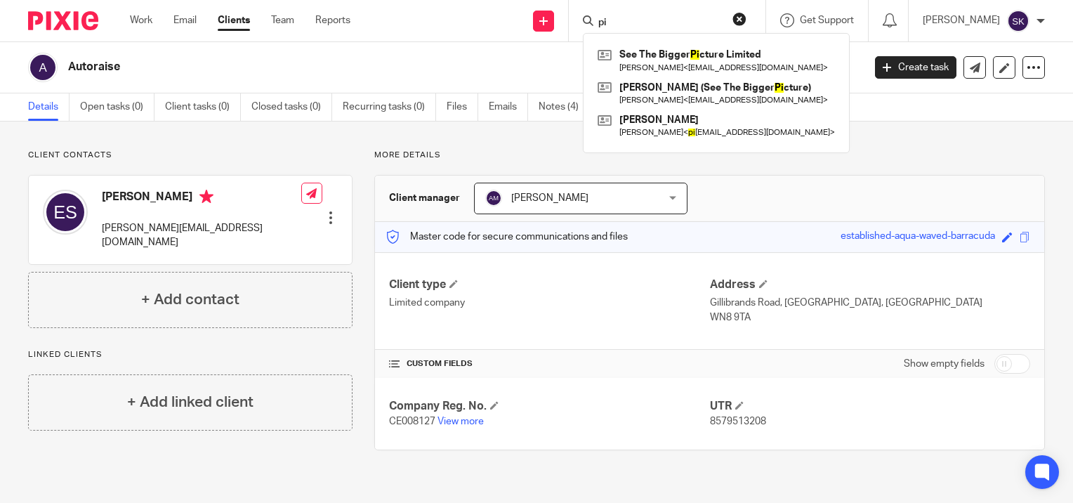
type input "p"
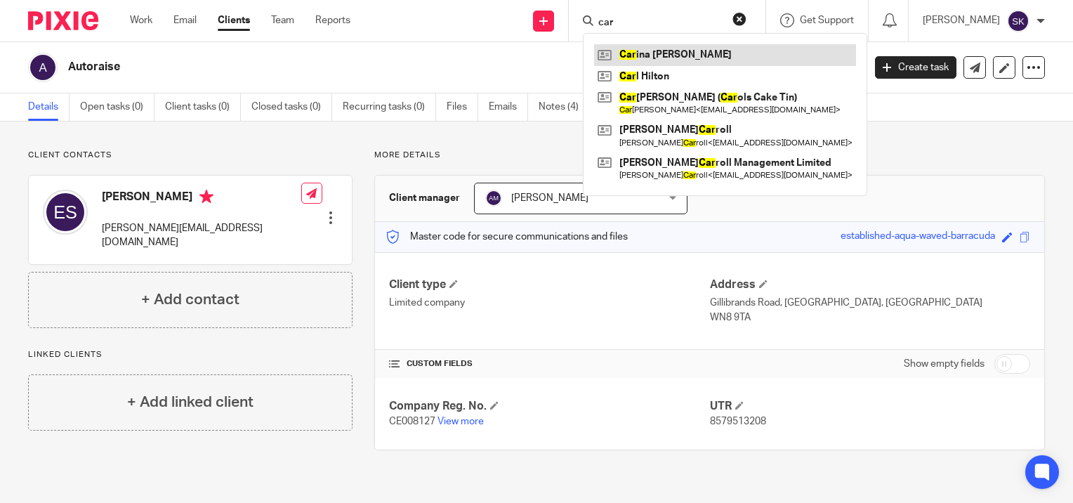
type input "car"
click at [664, 62] on link at bounding box center [725, 54] width 262 height 21
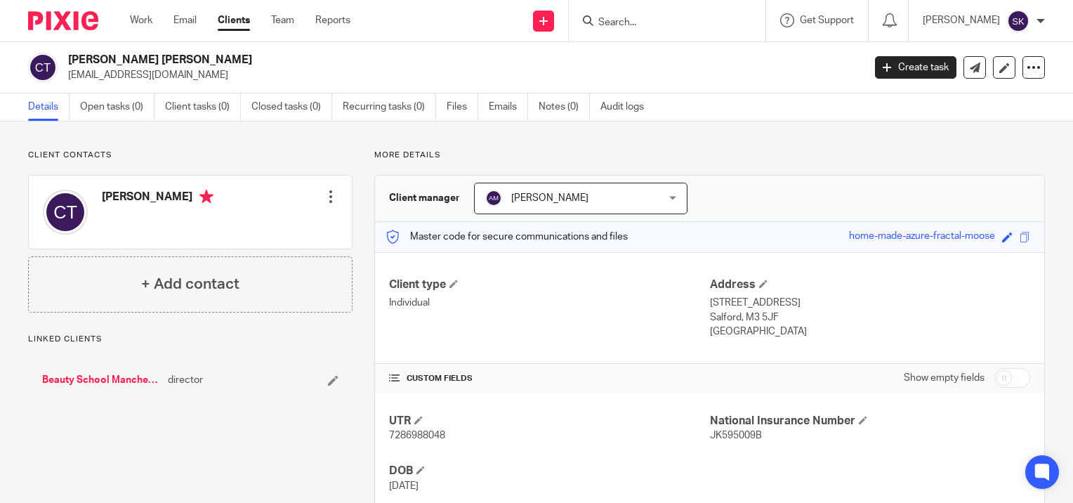
click at [89, 79] on p "beautyschoolbc@outlook.com" at bounding box center [461, 75] width 786 height 14
copy main "beautyschoolbc@outlook.com Create task Update from Companies House Export data …"
click at [626, 25] on input "Search" at bounding box center [660, 23] width 126 height 13
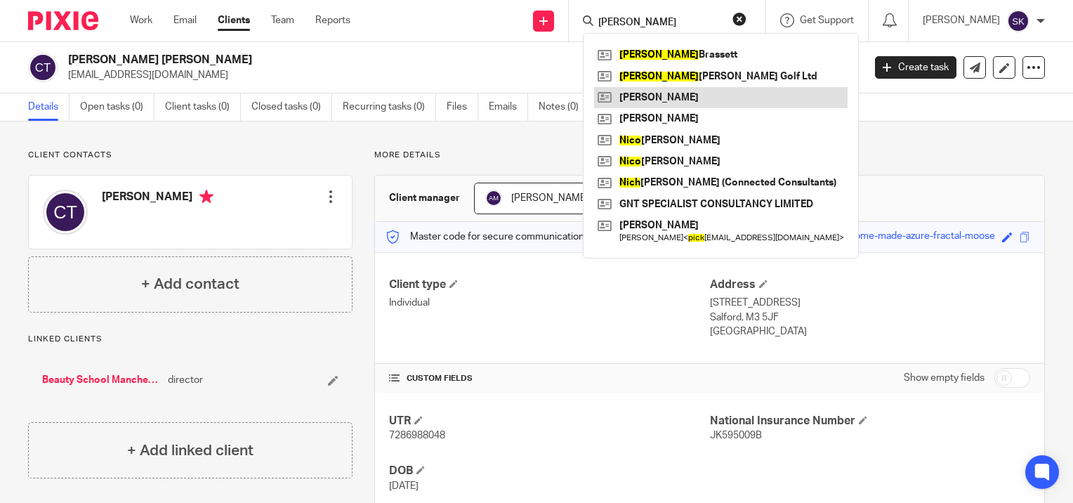
type input "nick"
click at [693, 93] on link at bounding box center [721, 97] width 254 height 21
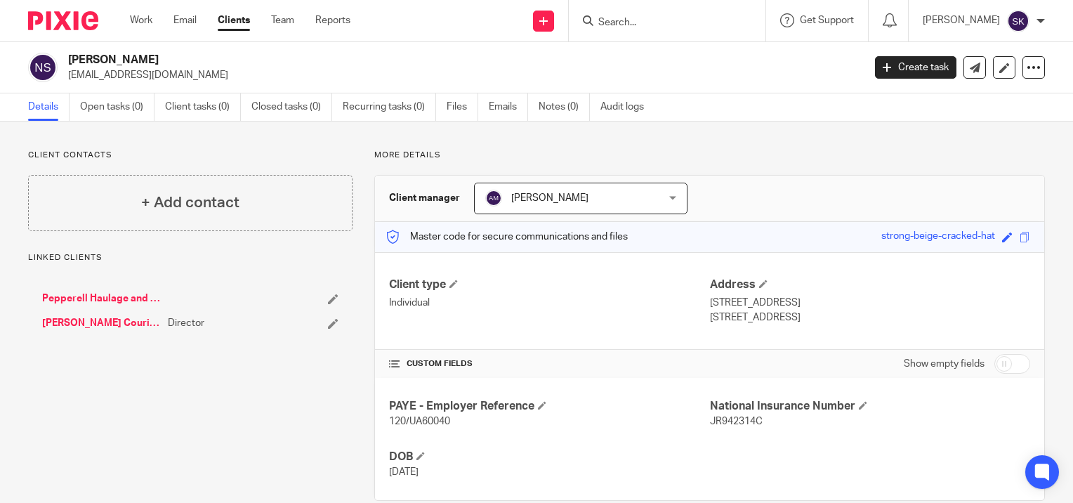
click at [214, 74] on p "nick@andrewscourierservices.co.uk" at bounding box center [461, 75] width 786 height 14
copy main "nick@andrewscourierservices.co.uk Create task Update from Companies House Expor…"
click at [635, 17] on input "Search" at bounding box center [660, 23] width 126 height 13
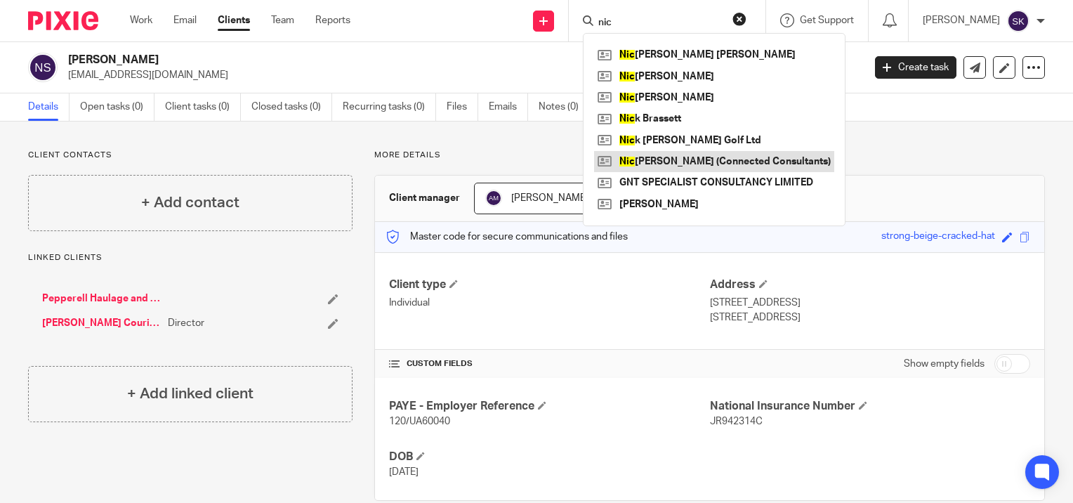
type input "nic"
click at [674, 163] on link at bounding box center [714, 161] width 240 height 21
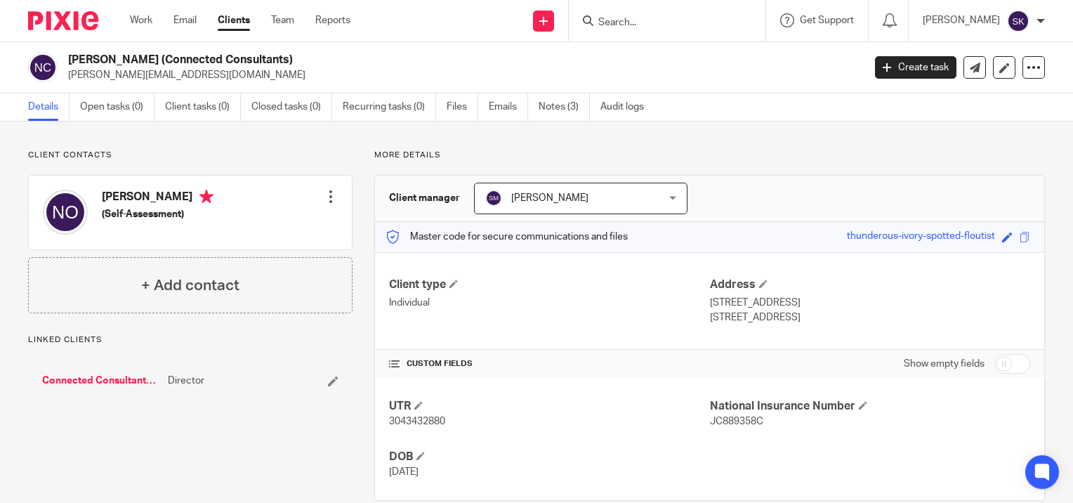
click at [213, 76] on p "[PERSON_NAME][EMAIL_ADDRESS][DOMAIN_NAME]" at bounding box center [461, 75] width 786 height 14
copy main "[PERSON_NAME][EMAIL_ADDRESS][DOMAIN_NAME] Create task Update from Companies Hou…"
click at [674, 17] on input "Search" at bounding box center [660, 23] width 126 height 13
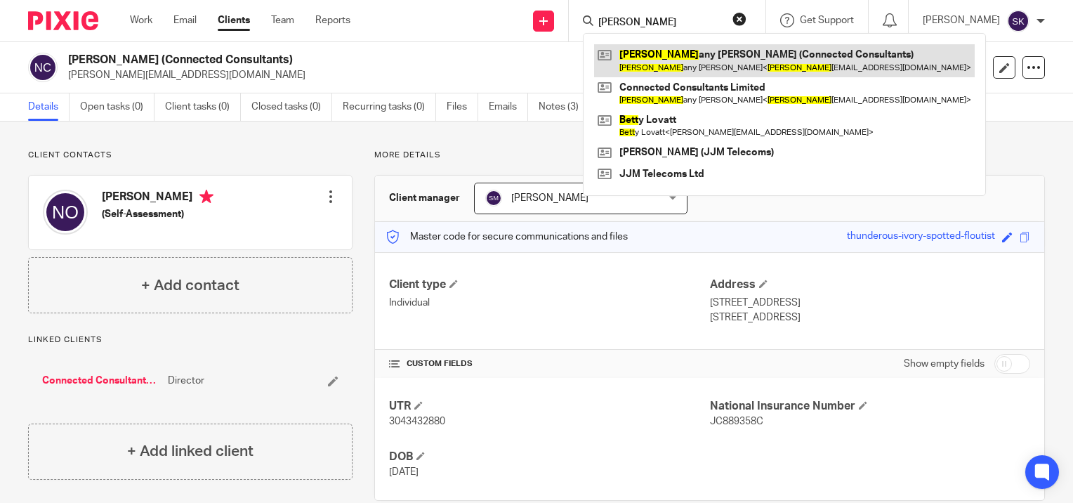
type input "[PERSON_NAME]"
click at [677, 63] on link at bounding box center [784, 60] width 381 height 32
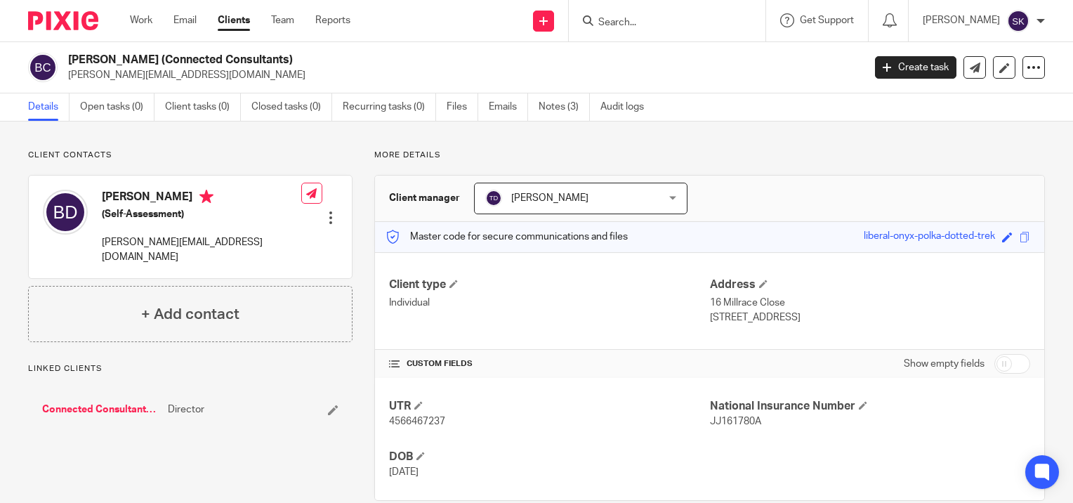
click at [239, 73] on p "[PERSON_NAME][EMAIL_ADDRESS][DOMAIN_NAME]" at bounding box center [461, 75] width 786 height 14
copy main "[PERSON_NAME][EMAIL_ADDRESS][DOMAIN_NAME] Create task Update from Companies Hou…"
click at [636, 17] on input "Search" at bounding box center [660, 23] width 126 height 13
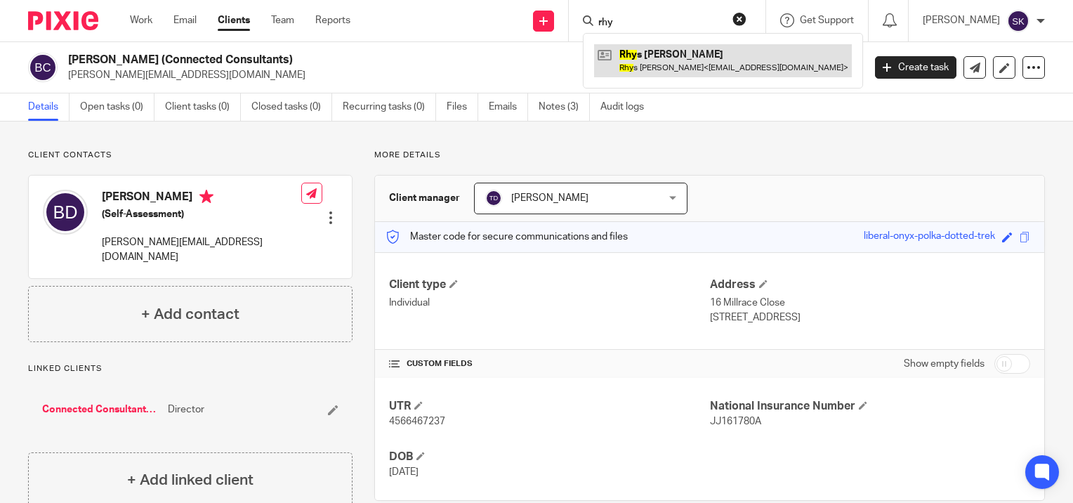
type input "rhy"
click at [668, 56] on link at bounding box center [723, 60] width 258 height 32
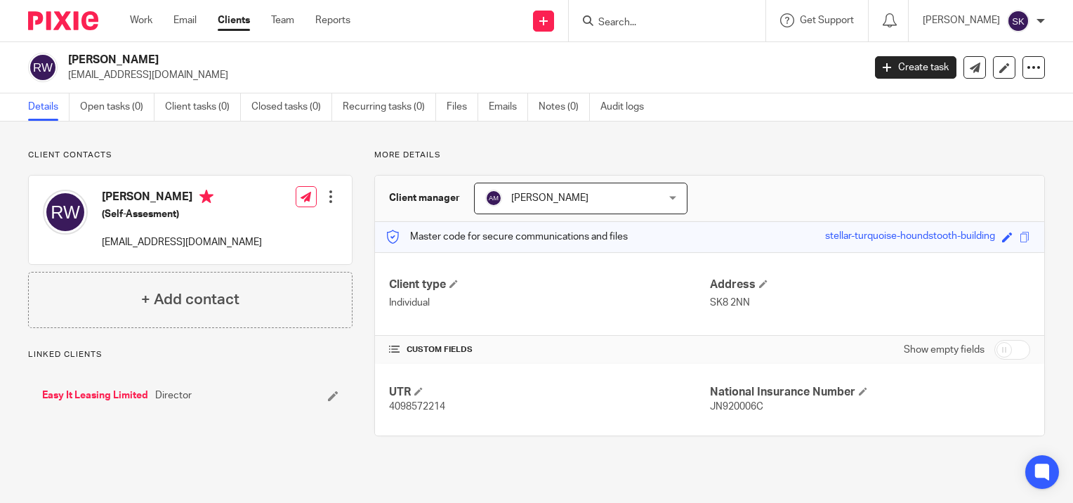
click at [169, 79] on p "[EMAIL_ADDRESS][DOMAIN_NAME]" at bounding box center [461, 75] width 786 height 14
copy main "[EMAIL_ADDRESS][DOMAIN_NAME] Create task Update from Companies House Export dat…"
